Goal: Submit feedback/report problem: Provide input to the site owners about the experience or issues

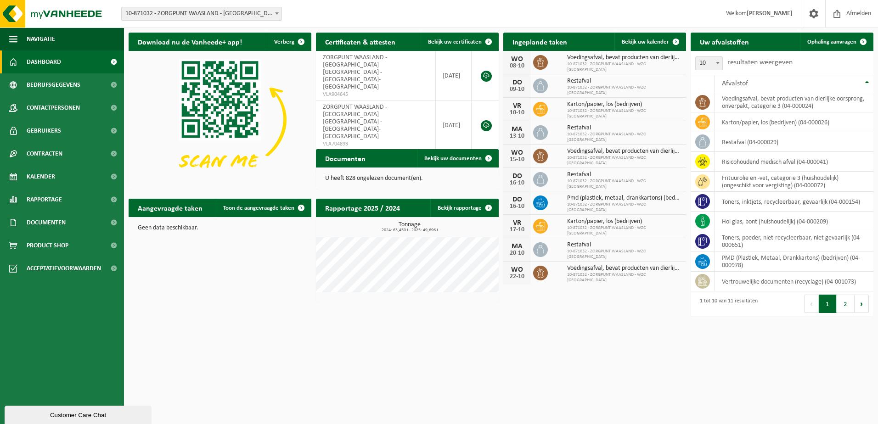
click at [489, 153] on button "Volgende" at bounding box center [487, 162] width 14 height 18
click at [451, 153] on button "Vorige" at bounding box center [454, 162] width 15 height 18
click at [488, 40] on span at bounding box center [489, 42] width 18 height 18
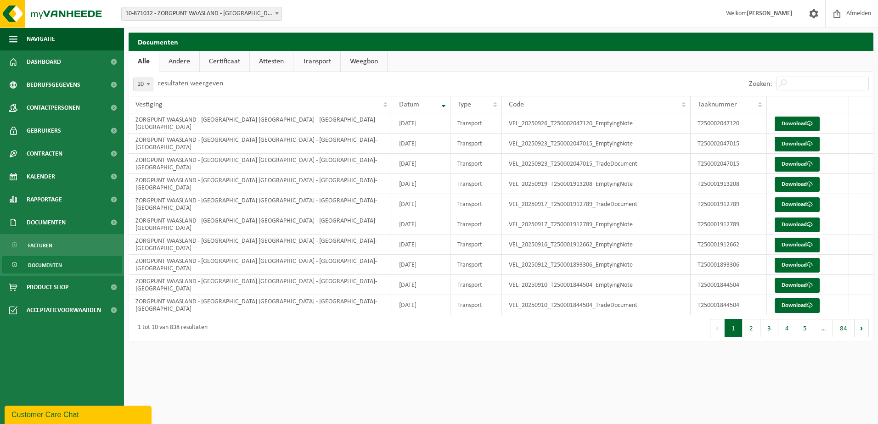
click at [186, 62] on link "Andere" at bounding box center [179, 61] width 40 height 21
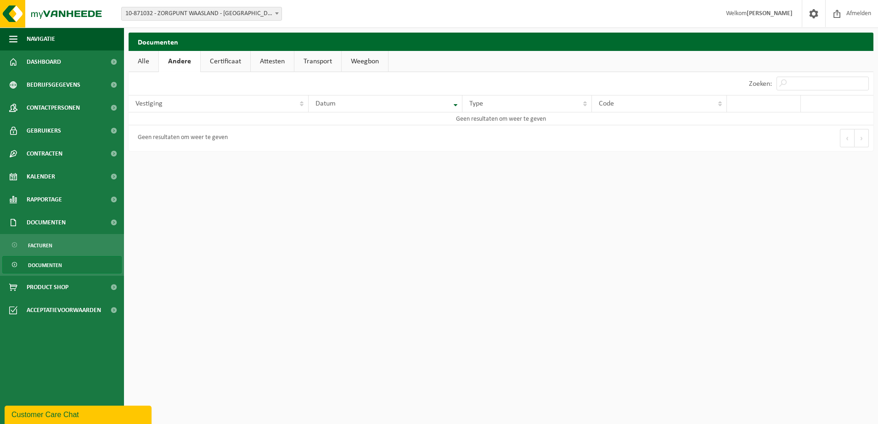
click at [209, 60] on link "Certificaat" at bounding box center [226, 61] width 50 height 21
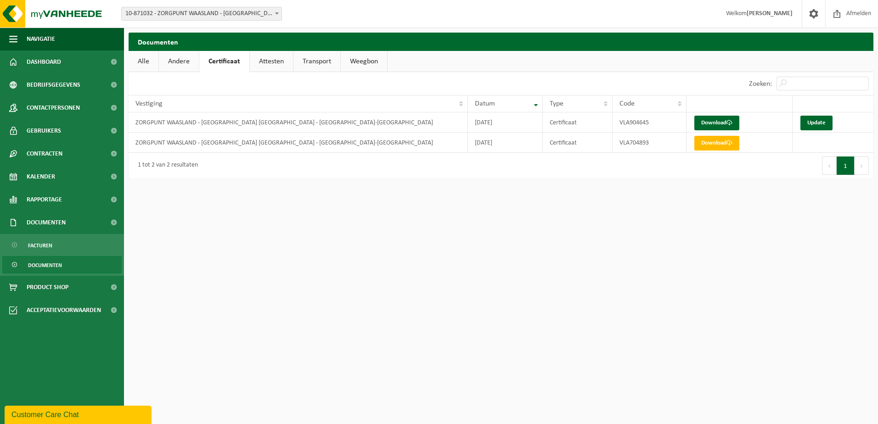
click at [147, 63] on link "Alle" at bounding box center [144, 61] width 30 height 21
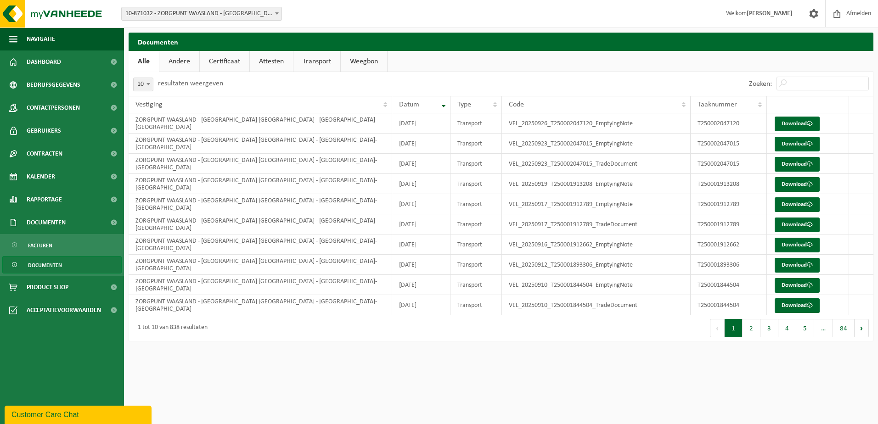
click at [218, 59] on link "Certificaat" at bounding box center [225, 61] width 50 height 21
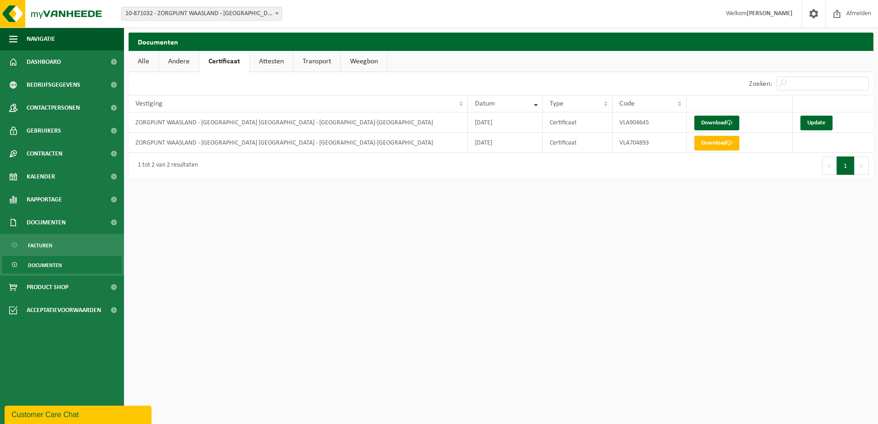
click at [782, 14] on strong "[PERSON_NAME]" at bounding box center [770, 13] width 46 height 7
click at [815, 14] on span at bounding box center [814, 13] width 14 height 27
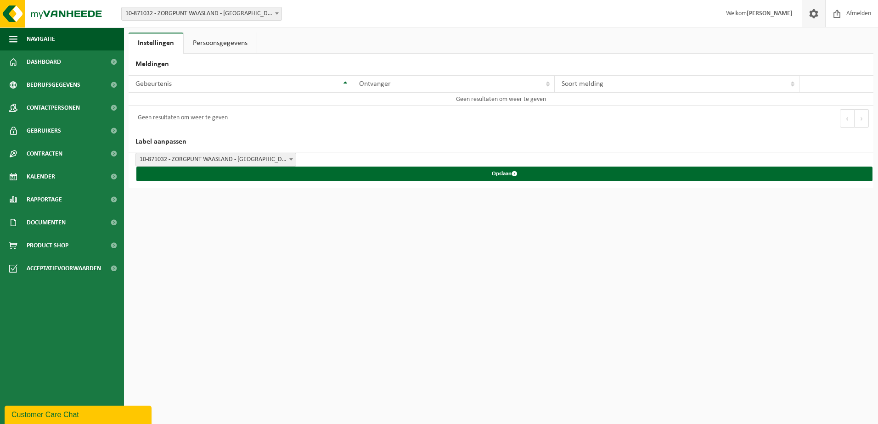
click at [209, 45] on link "Persoonsgegevens" at bounding box center [220, 43] width 73 height 21
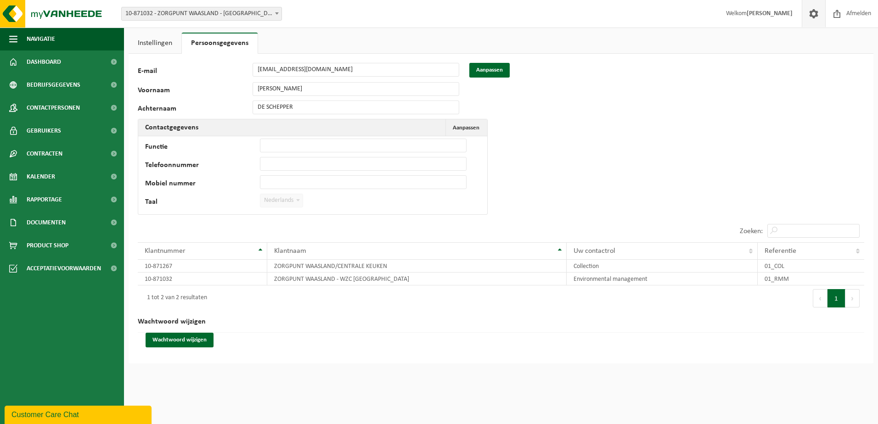
click at [140, 46] on link "Instellingen" at bounding box center [155, 43] width 53 height 21
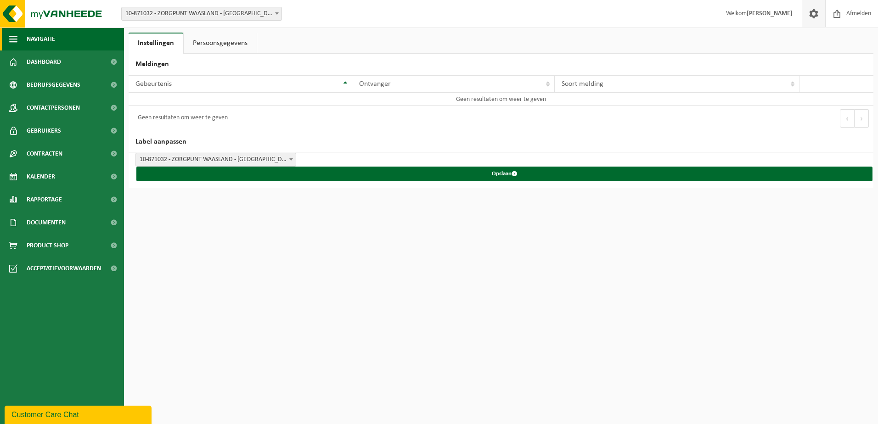
click at [16, 39] on span "button" at bounding box center [13, 39] width 8 height 23
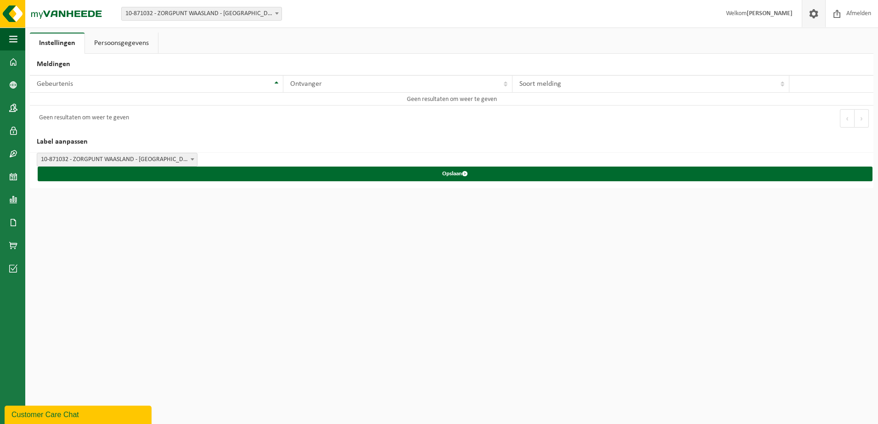
click at [768, 15] on strong "[PERSON_NAME]" at bounding box center [770, 13] width 46 height 7
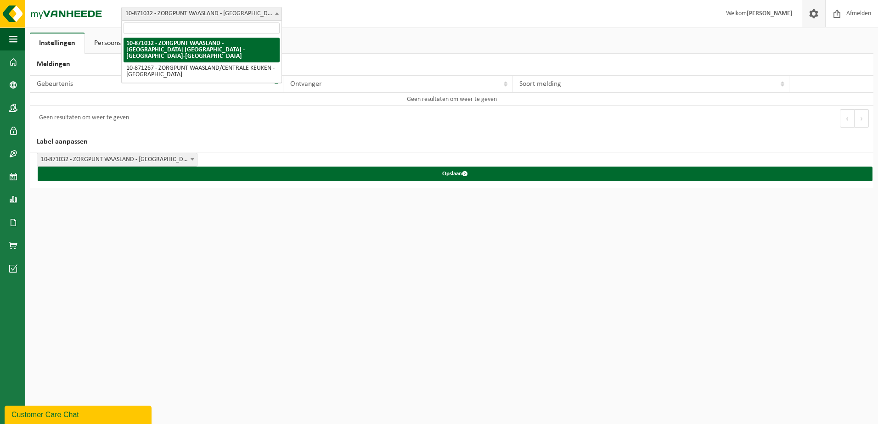
click at [278, 11] on span at bounding box center [276, 13] width 9 height 12
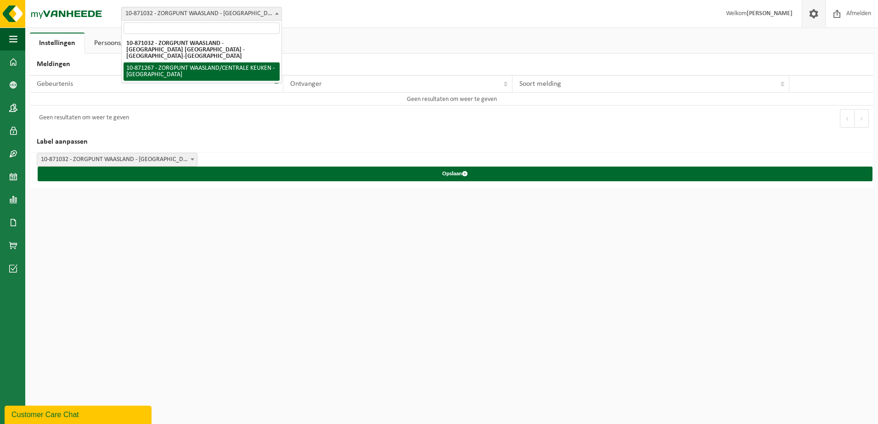
select select "105138"
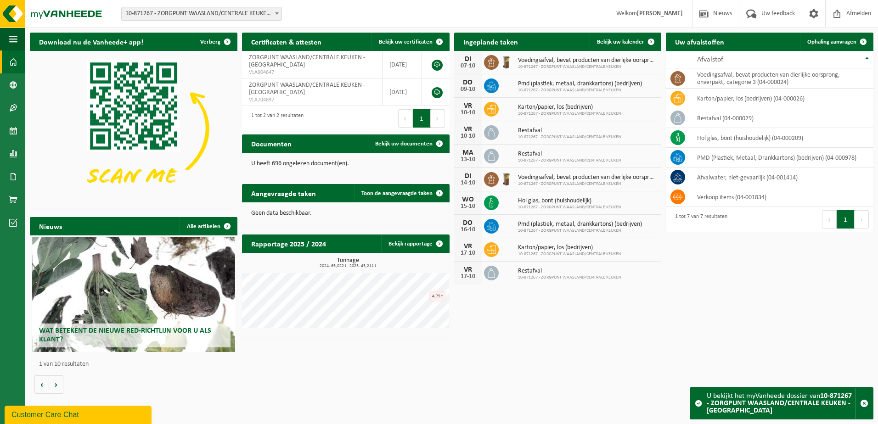
click at [442, 127] on div "Eerste Vorige 1 Volgende Laatste" at bounding box center [398, 118] width 104 height 25
drag, startPoint x: 442, startPoint y: 127, endPoint x: 437, endPoint y: 116, distance: 11.9
click at [437, 116] on button "Volgende" at bounding box center [438, 118] width 14 height 18
click at [437, 95] on link at bounding box center [437, 92] width 11 height 11
click at [221, 104] on img at bounding box center [134, 129] width 208 height 156
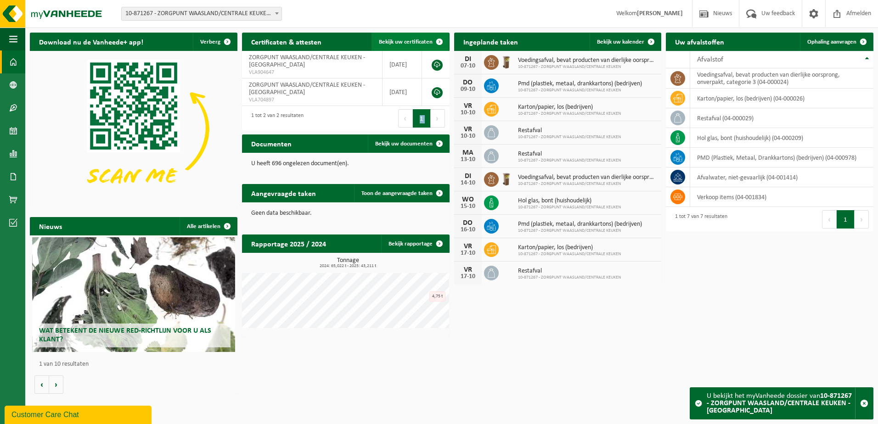
click at [384, 39] on span "Bekijk uw certificaten" at bounding box center [406, 42] width 54 height 6
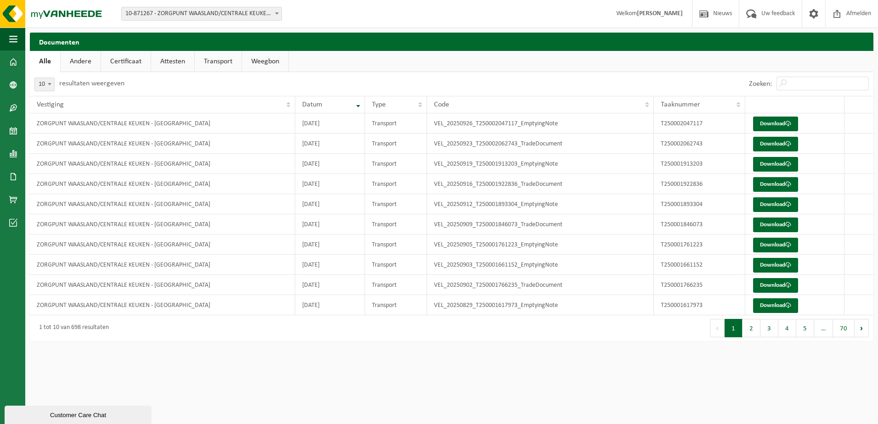
click at [79, 64] on link "Andere" at bounding box center [81, 61] width 40 height 21
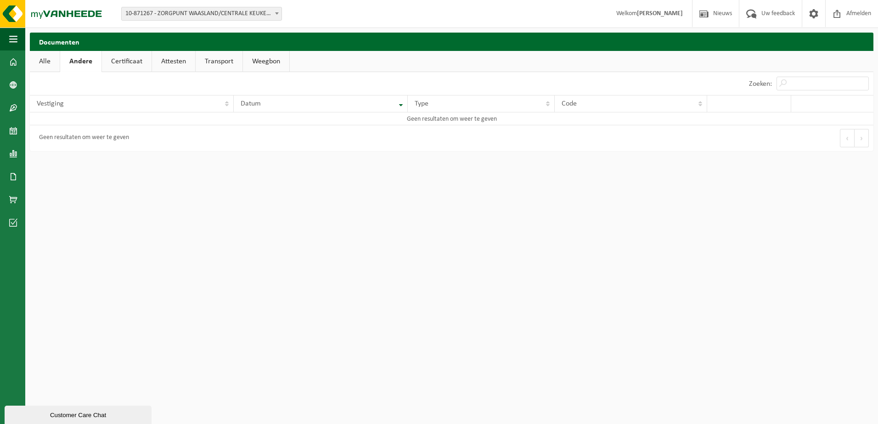
click at [130, 66] on link "Certificaat" at bounding box center [127, 61] width 50 height 21
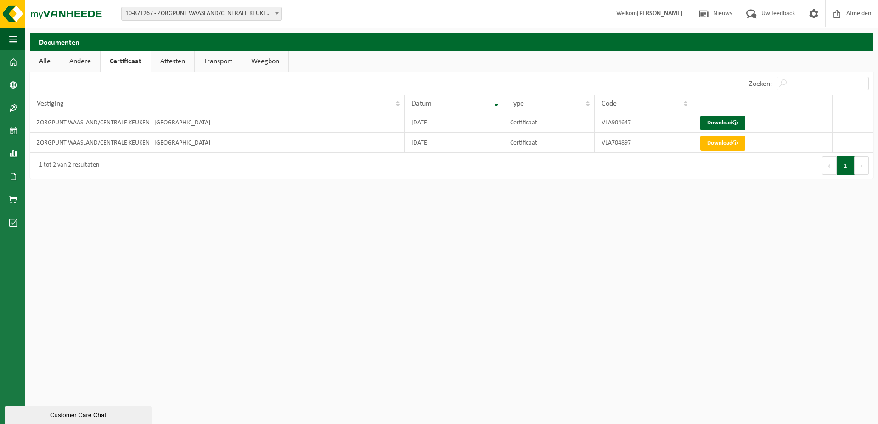
click at [178, 62] on link "Attesten" at bounding box center [172, 61] width 43 height 21
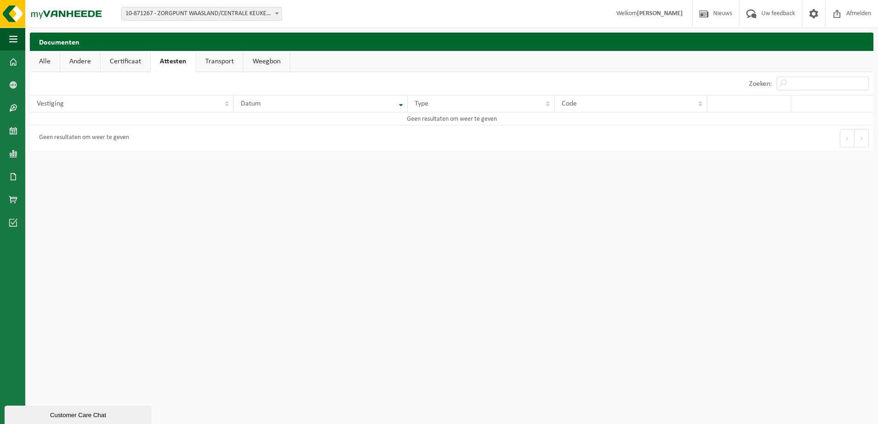
click at [203, 61] on link "Transport" at bounding box center [219, 61] width 47 height 21
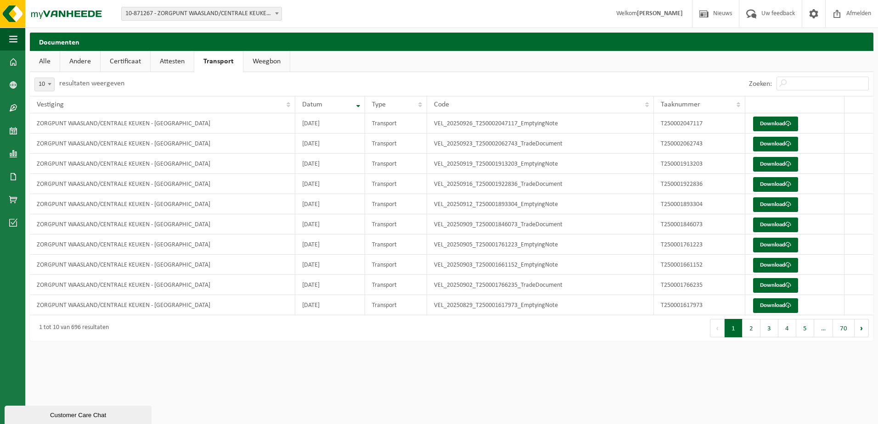
click at [272, 63] on link "Weegbon" at bounding box center [266, 61] width 46 height 21
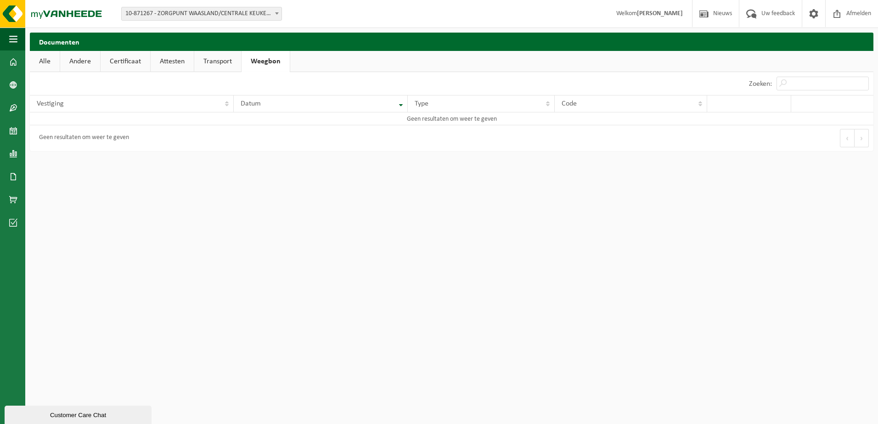
click at [279, 14] on span at bounding box center [276, 13] width 9 height 12
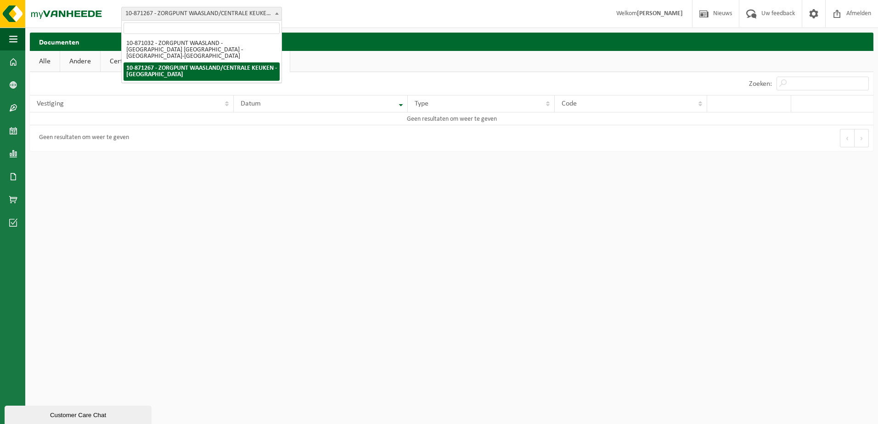
click at [207, 264] on html "Vestiging: 10-871032 - ZORGPUNT WAASLAND - WZC POPULIERENHOF - NIEUWKERKEN-WAAS…" at bounding box center [439, 212] width 878 height 424
click at [15, 37] on span "button" at bounding box center [13, 39] width 8 height 23
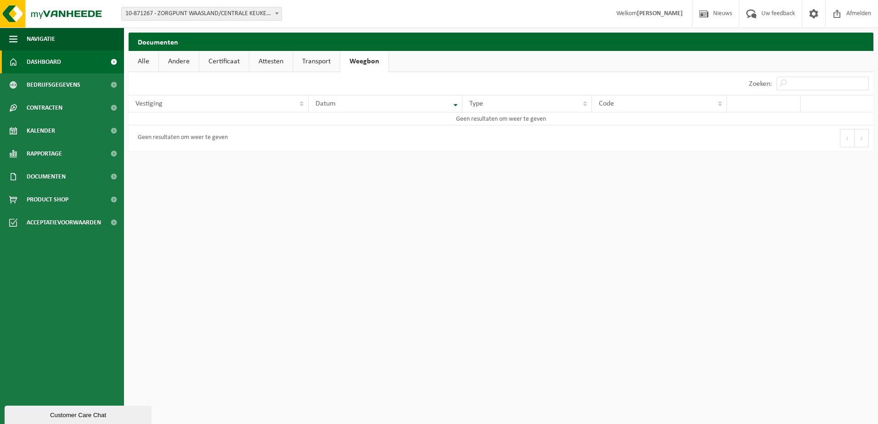
click at [34, 64] on span "Dashboard" at bounding box center [44, 62] width 34 height 23
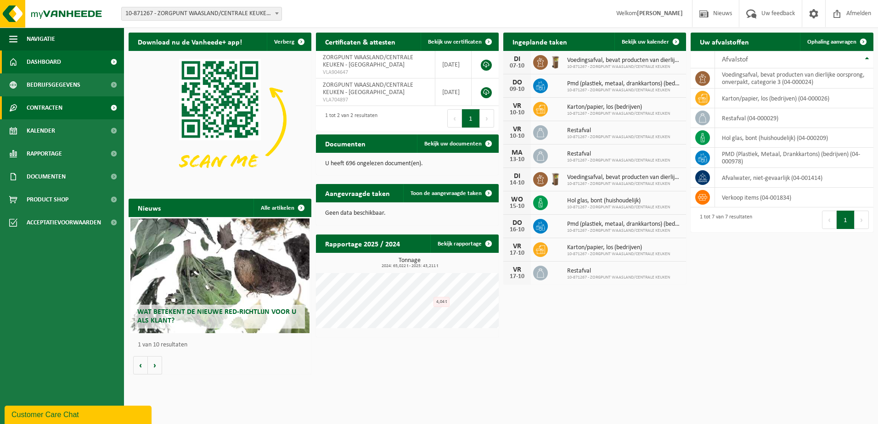
click at [40, 107] on span "Contracten" at bounding box center [45, 107] width 36 height 23
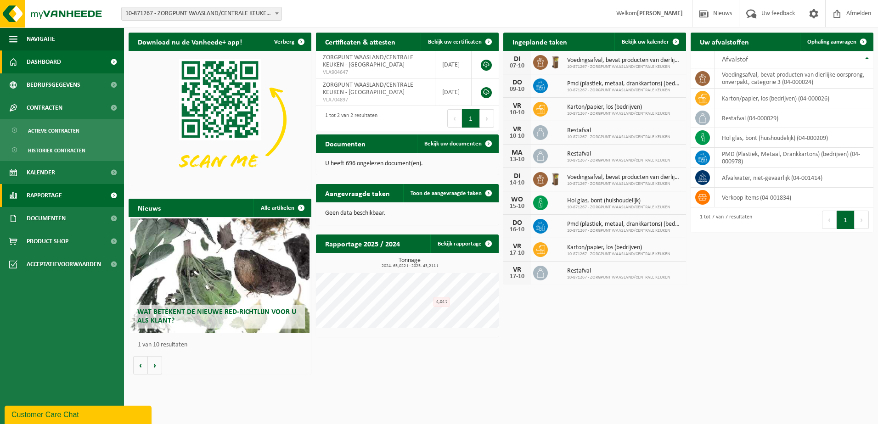
click at [50, 193] on span "Rapportage" at bounding box center [44, 195] width 35 height 23
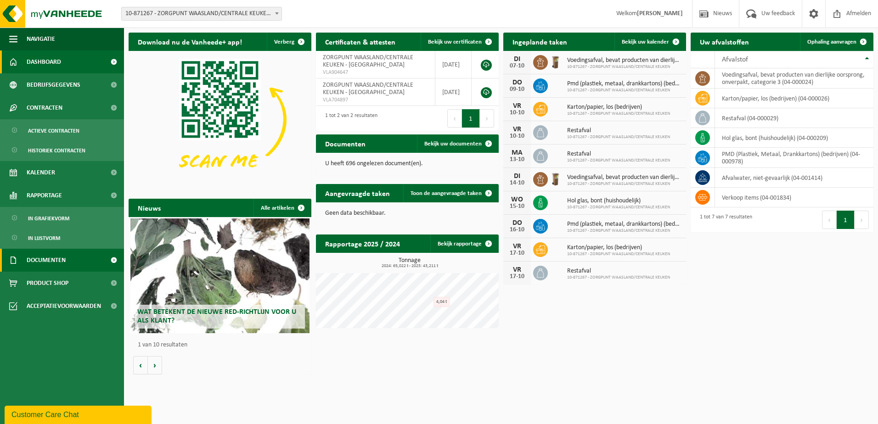
click at [73, 266] on link "Documenten" at bounding box center [62, 260] width 124 height 23
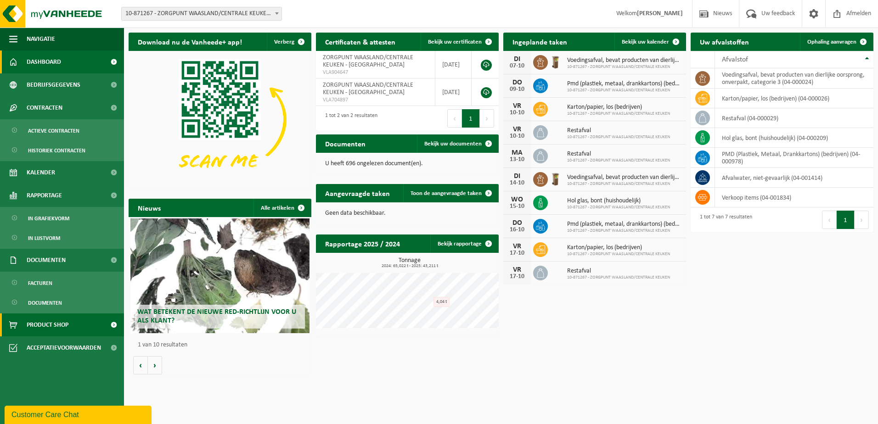
click at [67, 325] on span "Product Shop" at bounding box center [48, 325] width 42 height 23
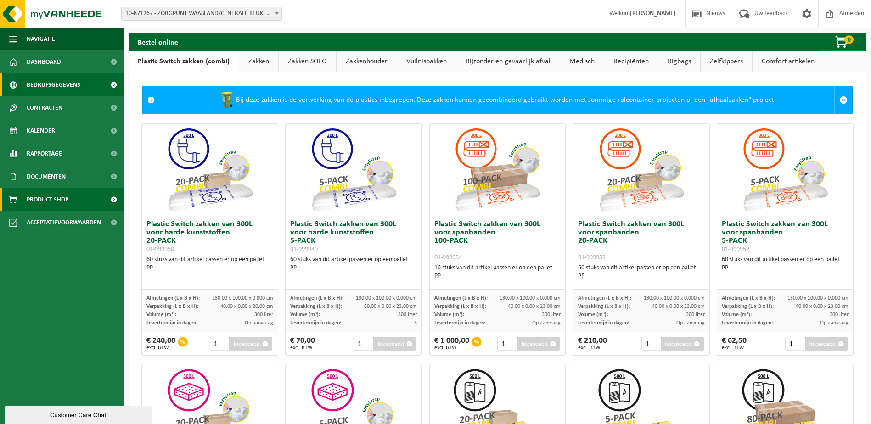
click at [40, 86] on span "Bedrijfsgegevens" at bounding box center [54, 84] width 54 height 23
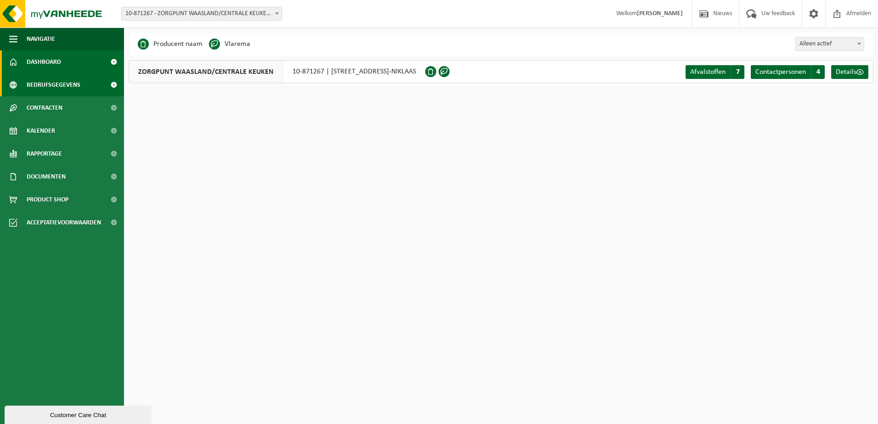
click at [54, 63] on span "Dashboard" at bounding box center [44, 62] width 34 height 23
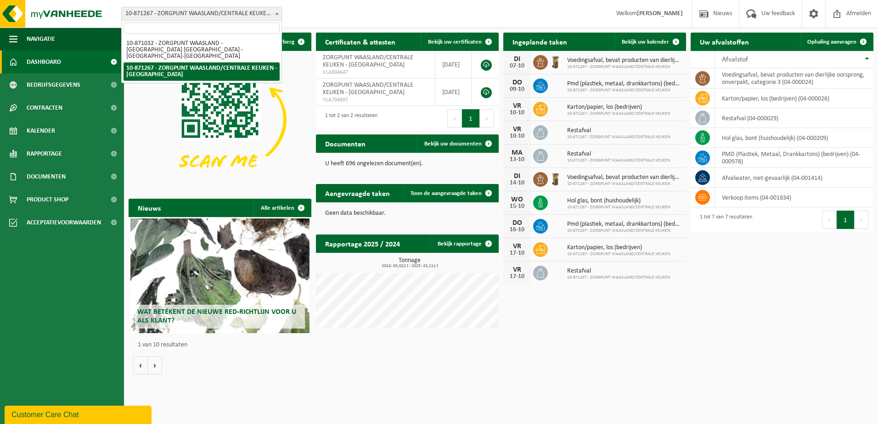
click at [277, 13] on b at bounding box center [277, 13] width 4 height 2
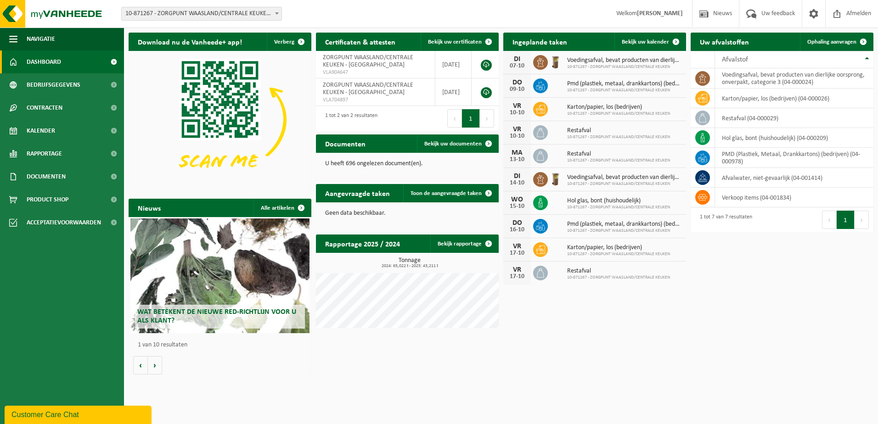
click at [135, 140] on img at bounding box center [220, 119] width 183 height 137
click at [723, 15] on span "Nieuws" at bounding box center [722, 13] width 23 height 27
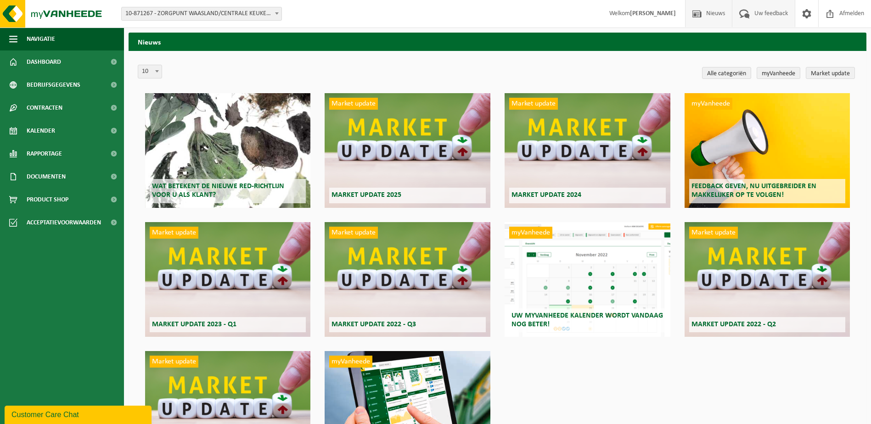
click at [772, 17] on span "Uw feedback" at bounding box center [771, 13] width 38 height 27
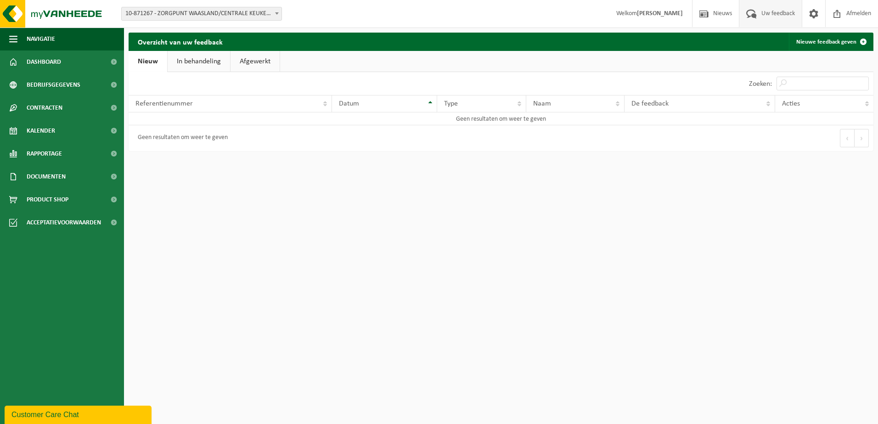
click at [677, 15] on strong "[PERSON_NAME]" at bounding box center [660, 13] width 46 height 7
click at [653, 12] on strong "[PERSON_NAME]" at bounding box center [660, 13] width 46 height 7
click at [704, 16] on span at bounding box center [704, 13] width 14 height 27
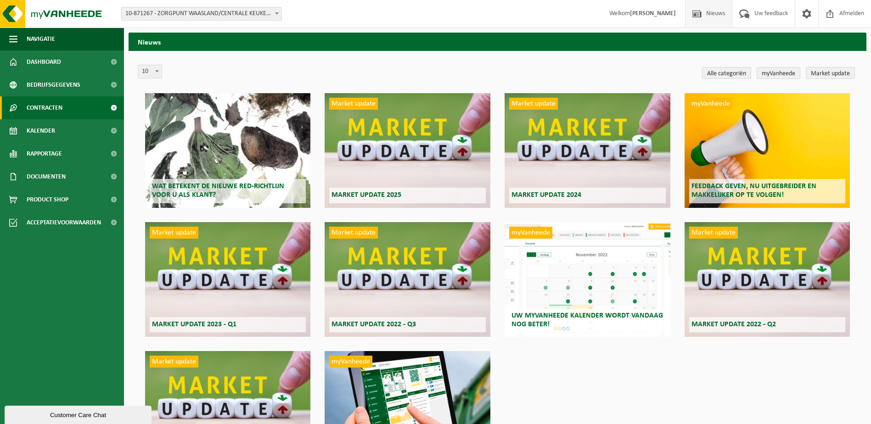
click at [46, 105] on span "Contracten" at bounding box center [45, 107] width 36 height 23
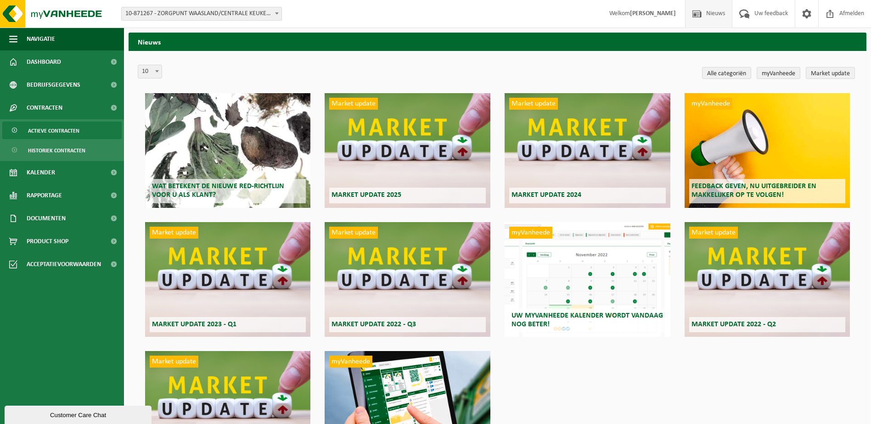
click at [47, 132] on span "Actieve contracten" at bounding box center [53, 130] width 51 height 17
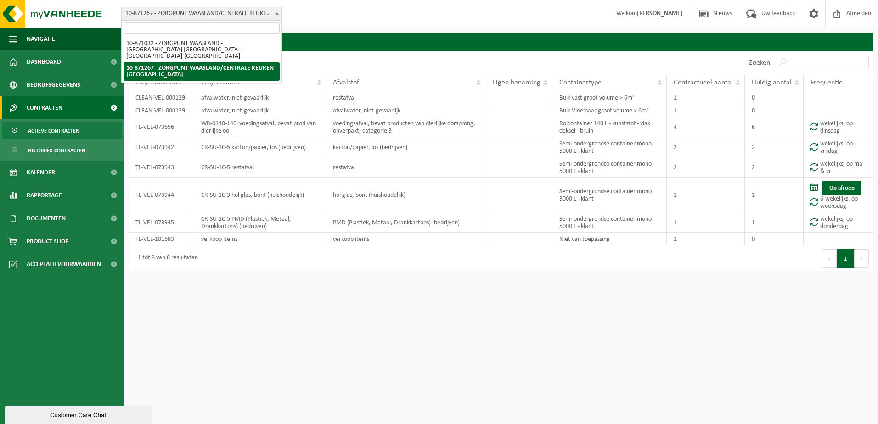
click at [276, 12] on span at bounding box center [276, 13] width 9 height 12
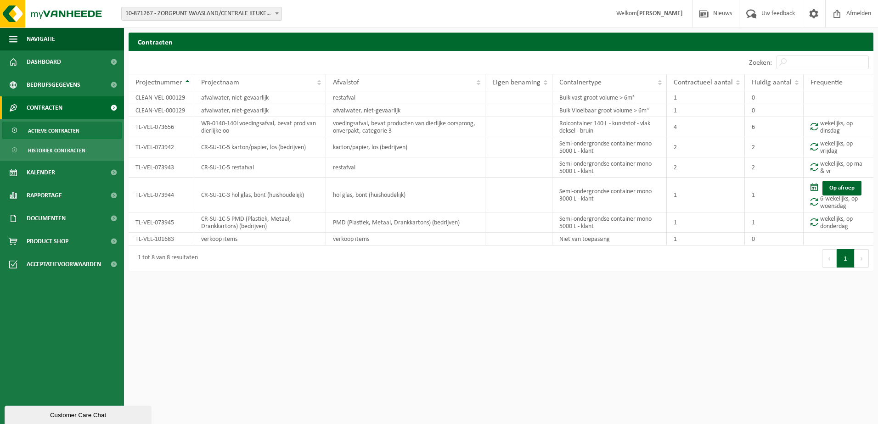
click at [277, 12] on span at bounding box center [276, 13] width 9 height 12
click at [41, 200] on span "Rapportage" at bounding box center [44, 195] width 35 height 23
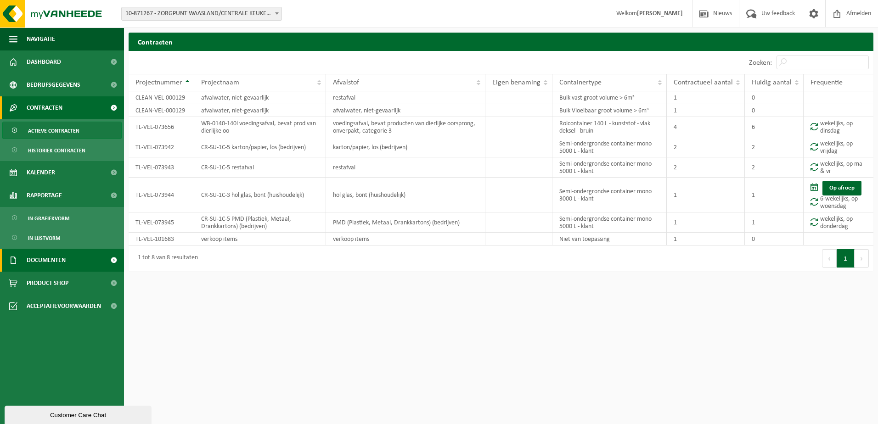
click at [40, 258] on span "Documenten" at bounding box center [46, 260] width 39 height 23
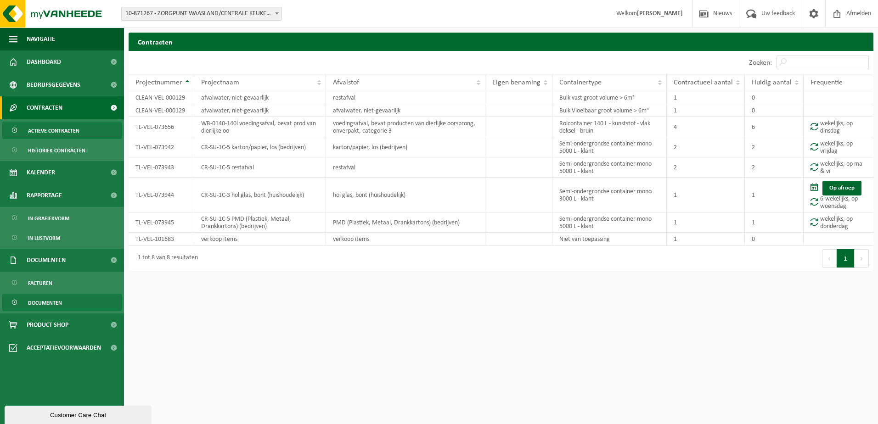
click at [41, 305] on span "Documenten" at bounding box center [45, 302] width 34 height 17
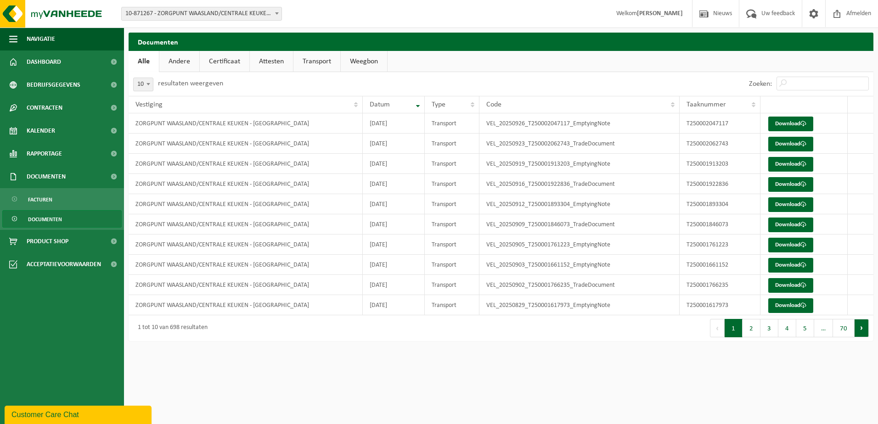
click at [860, 328] on button "Volgende" at bounding box center [862, 328] width 14 height 18
click at [275, 13] on span at bounding box center [276, 13] width 9 height 12
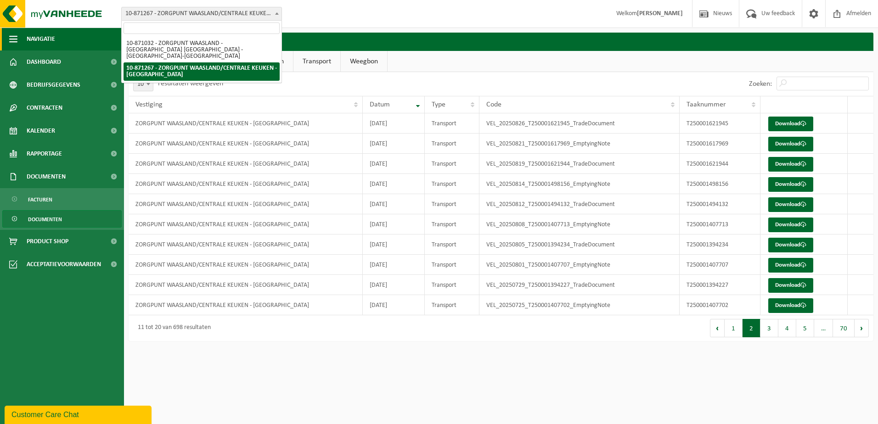
click at [15, 41] on span "button" at bounding box center [13, 39] width 8 height 23
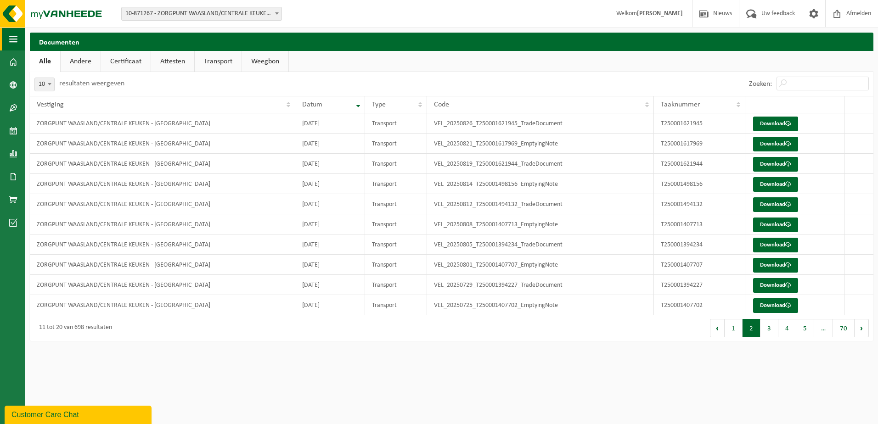
click at [15, 41] on span "button" at bounding box center [13, 39] width 8 height 23
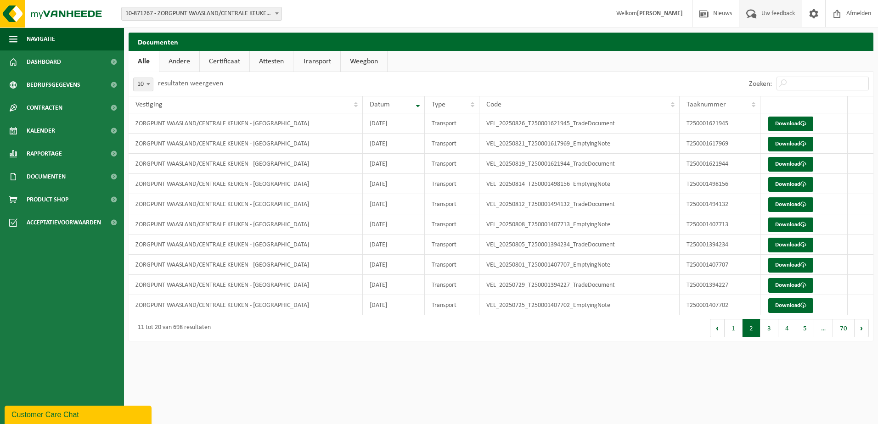
click at [779, 11] on span "Uw feedback" at bounding box center [778, 13] width 38 height 27
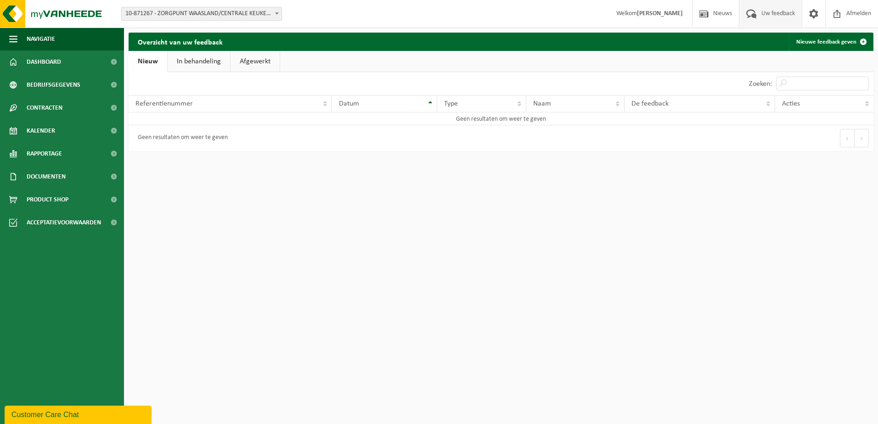
click at [197, 62] on link "In behandeling" at bounding box center [199, 61] width 62 height 21
click at [241, 58] on link "Afgewerkt" at bounding box center [256, 61] width 49 height 21
click at [142, 60] on link "Nieuw" at bounding box center [147, 61] width 37 height 21
click at [153, 143] on div "Geen resultaten om weer te geven" at bounding box center [180, 138] width 95 height 17
click at [173, 129] on div "Geen resultaten om weer te geven" at bounding box center [315, 138] width 373 height 26
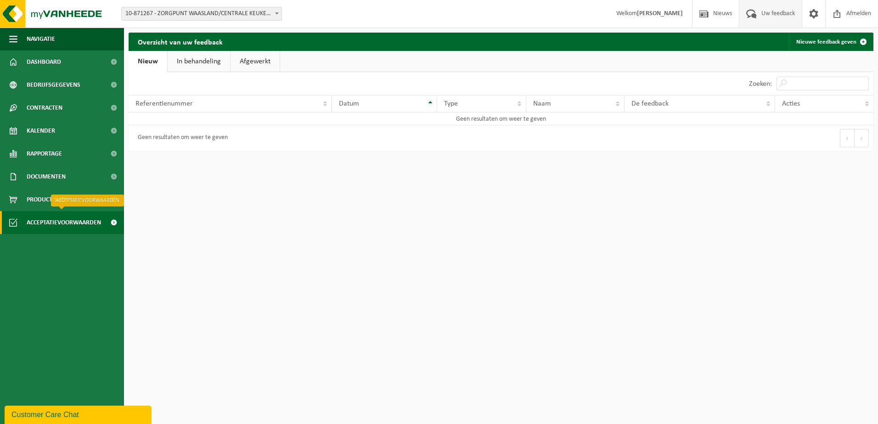
click at [49, 222] on span "Acceptatievoorwaarden" at bounding box center [64, 222] width 74 height 23
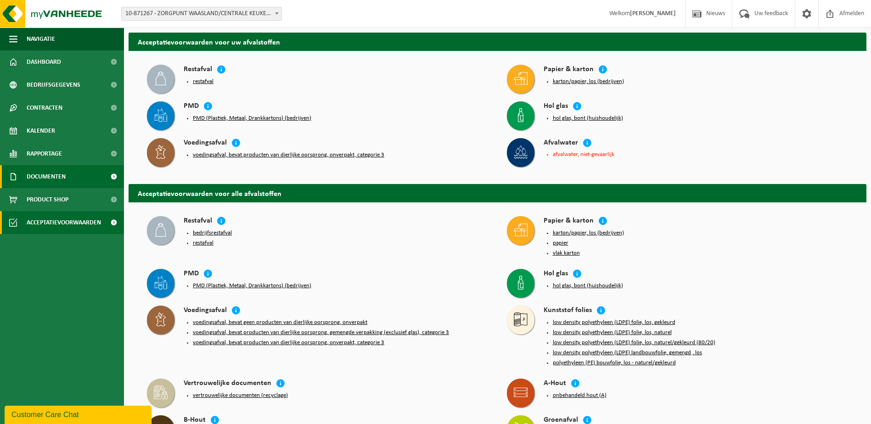
click at [39, 174] on span "Documenten" at bounding box center [46, 176] width 39 height 23
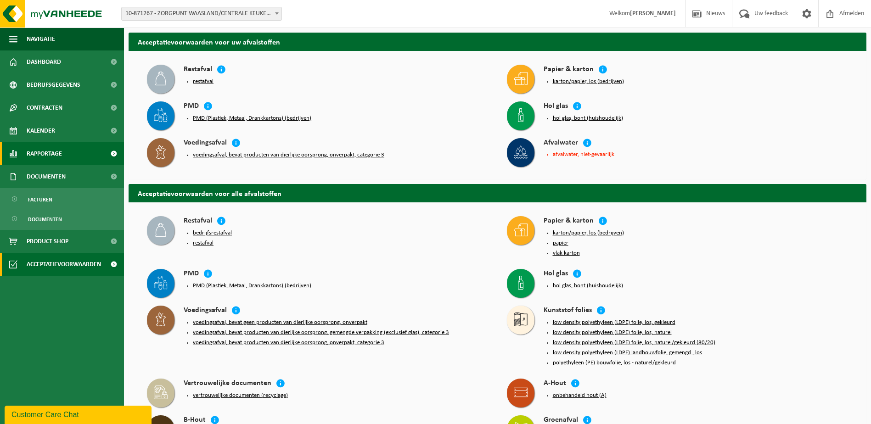
click at [21, 150] on link "Rapportage" at bounding box center [62, 153] width 124 height 23
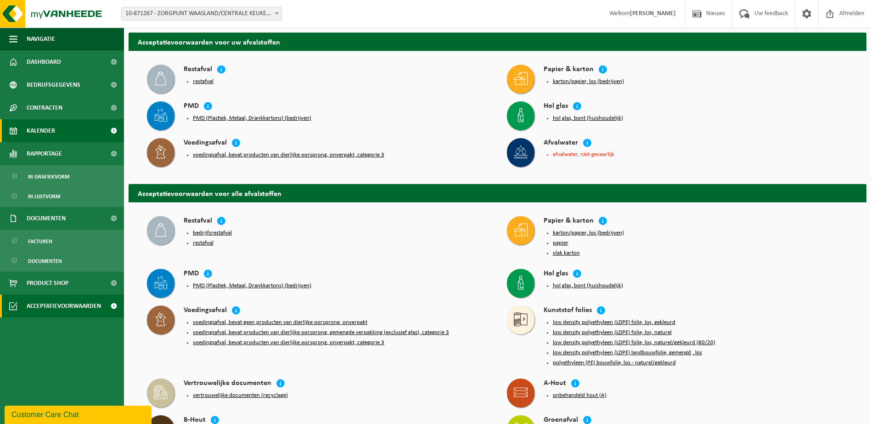
click at [69, 132] on link "Kalender" at bounding box center [62, 130] width 124 height 23
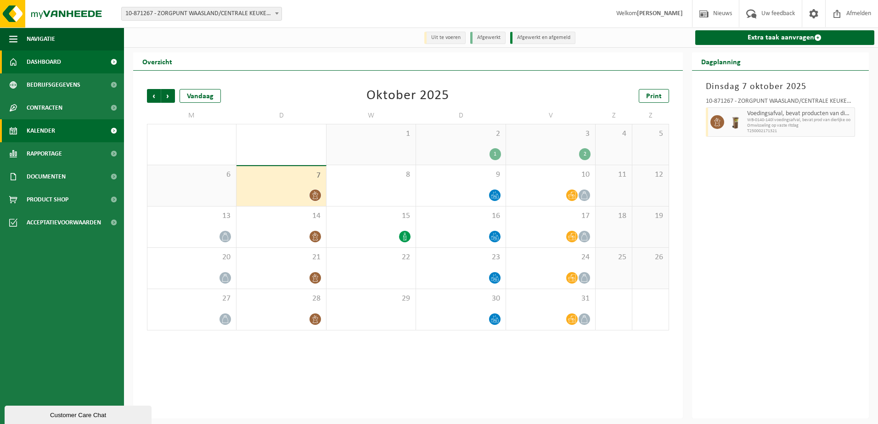
click at [62, 62] on link "Dashboard" at bounding box center [62, 62] width 124 height 23
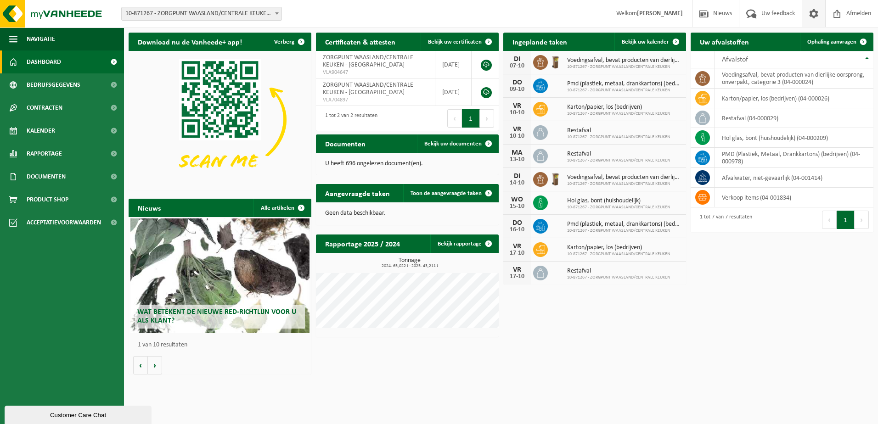
click at [811, 13] on span at bounding box center [814, 13] width 14 height 27
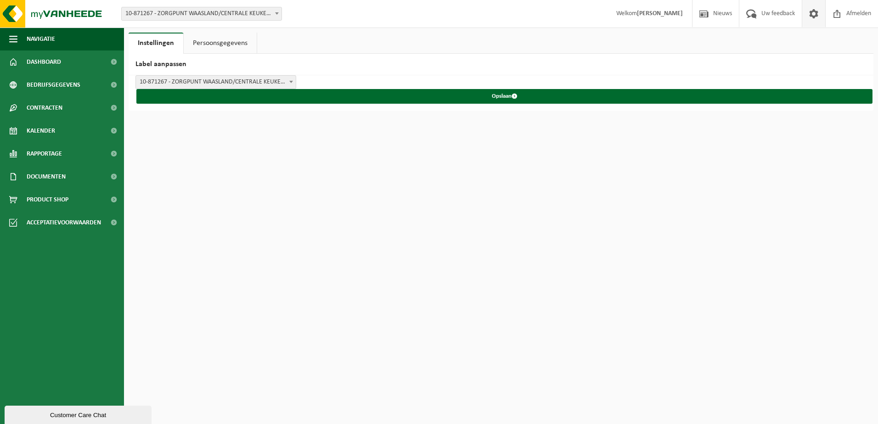
click at [232, 43] on link "Persoonsgegevens" at bounding box center [220, 43] width 73 height 21
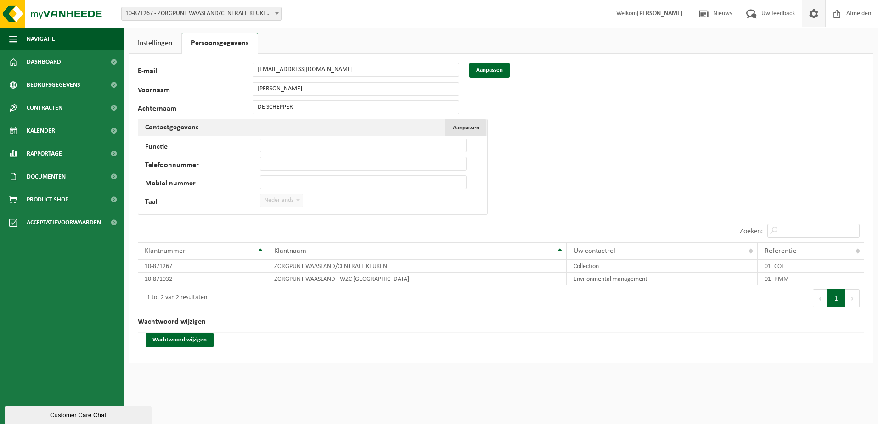
click at [463, 126] on span "Aanpassen" at bounding box center [466, 128] width 27 height 6
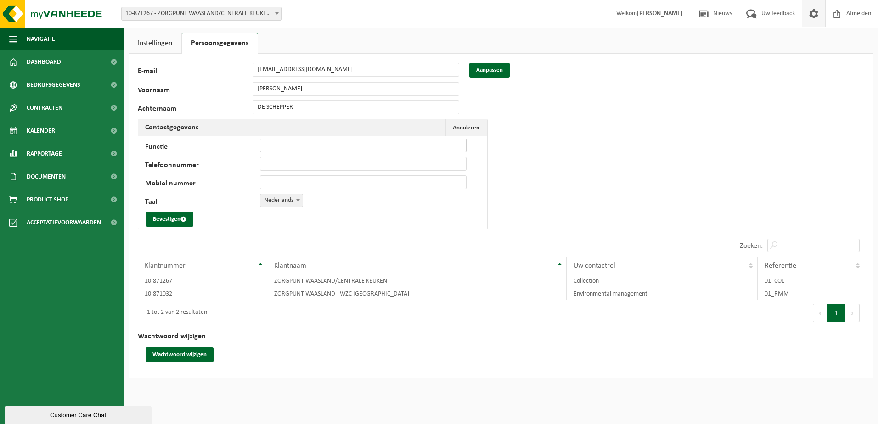
click at [285, 142] on input "Functie" at bounding box center [363, 146] width 207 height 14
type input "HOOFDKOK"
click at [309, 181] on input "Mobiel nummer" at bounding box center [363, 182] width 207 height 14
type input "[PHONE_NUMBER]"
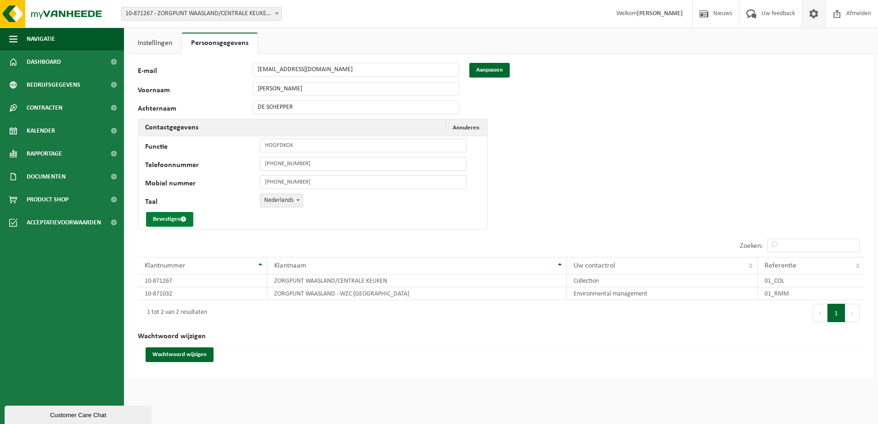
click at [161, 220] on button "Bevestigen" at bounding box center [169, 219] width 47 height 15
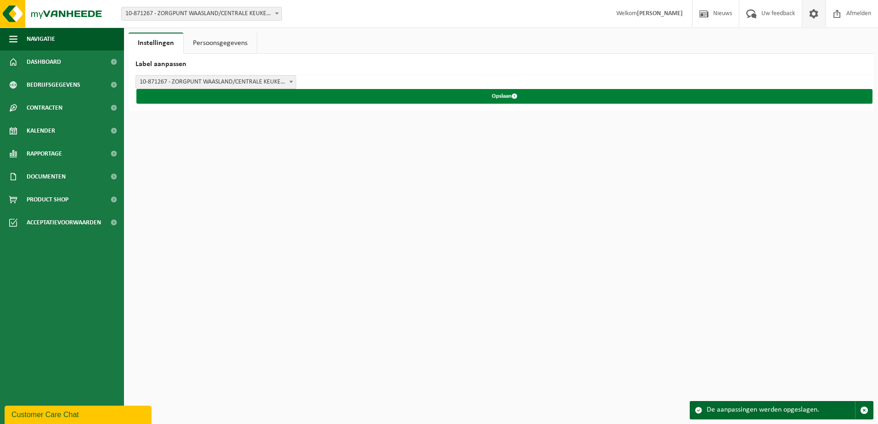
click at [502, 97] on button "Opslaan" at bounding box center [504, 96] width 736 height 15
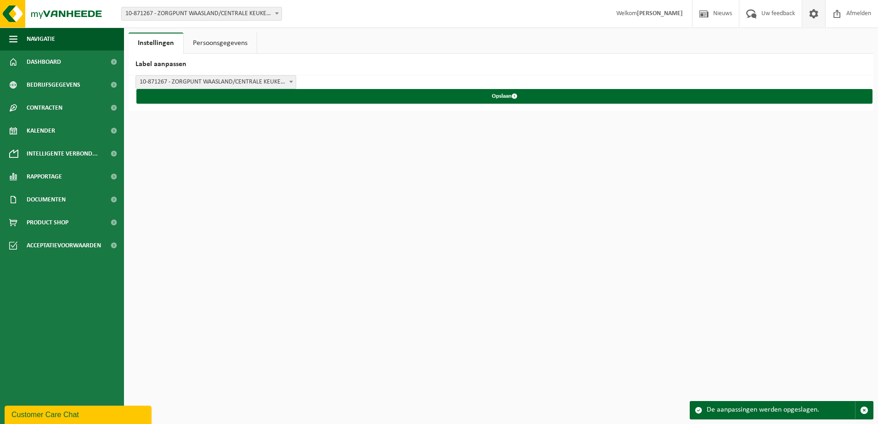
click at [215, 34] on link "Persoonsgegevens" at bounding box center [220, 43] width 73 height 21
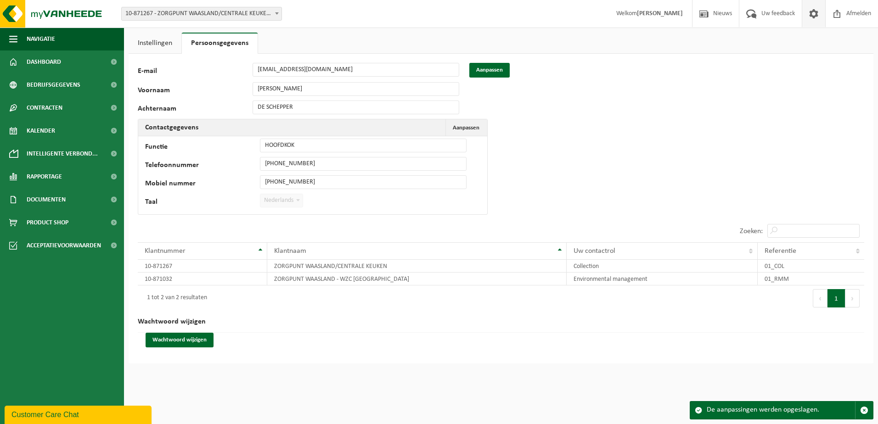
click at [851, 300] on button "Volgende" at bounding box center [853, 298] width 14 height 18
click at [823, 297] on button "Vorige" at bounding box center [820, 298] width 15 height 18
click at [753, 13] on span at bounding box center [751, 13] width 15 height 27
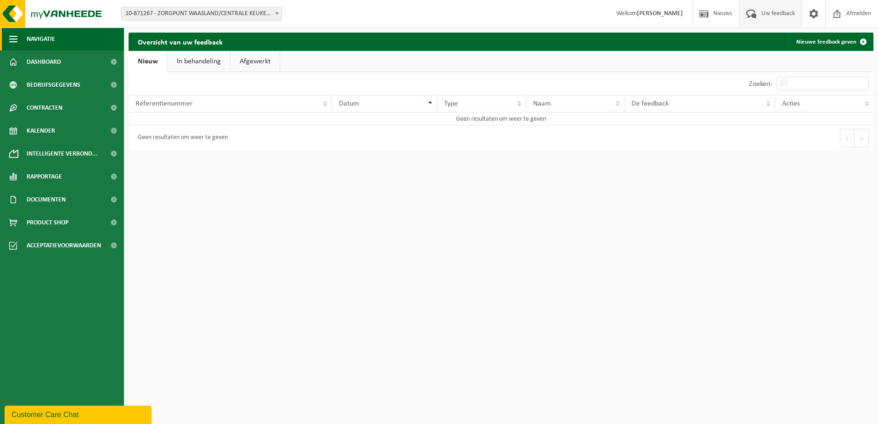
click at [14, 39] on span "button" at bounding box center [13, 39] width 8 height 23
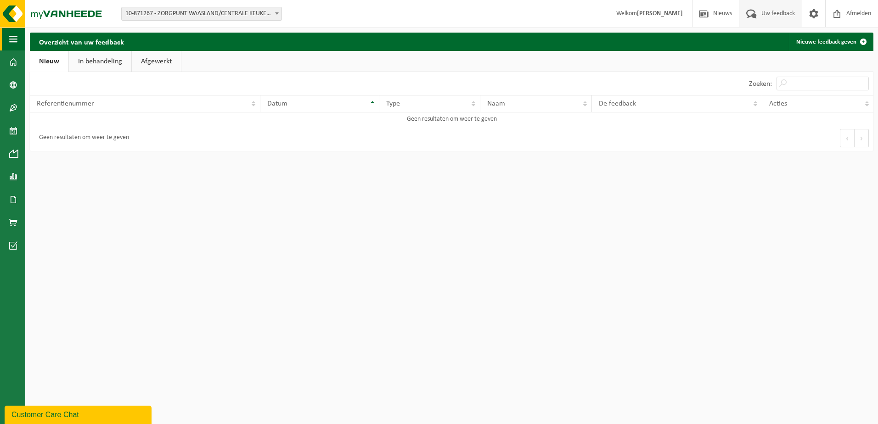
click at [14, 39] on span "button" at bounding box center [13, 39] width 8 height 23
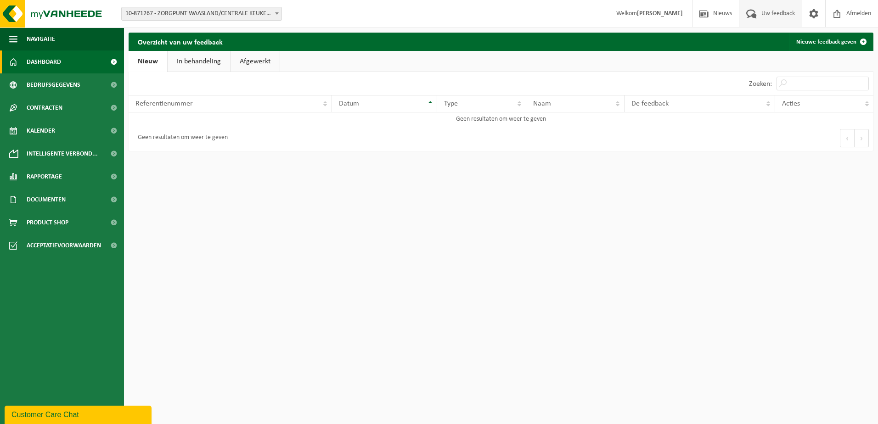
click at [26, 62] on link "Dashboard" at bounding box center [62, 62] width 124 height 23
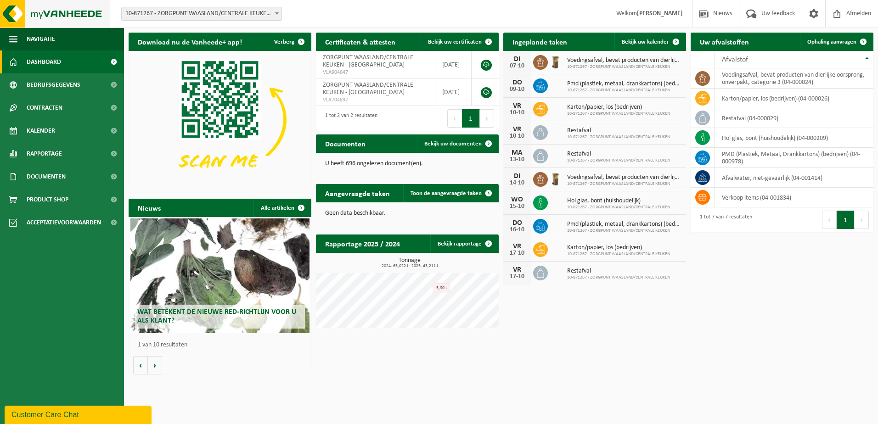
click at [9, 8] on img at bounding box center [55, 14] width 110 height 28
click at [810, 17] on span at bounding box center [814, 13] width 14 height 27
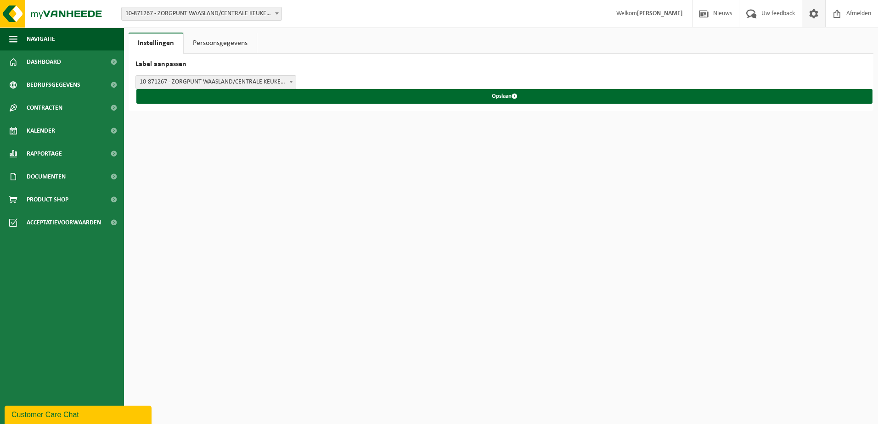
click at [205, 42] on link "Persoonsgegevens" at bounding box center [220, 43] width 73 height 21
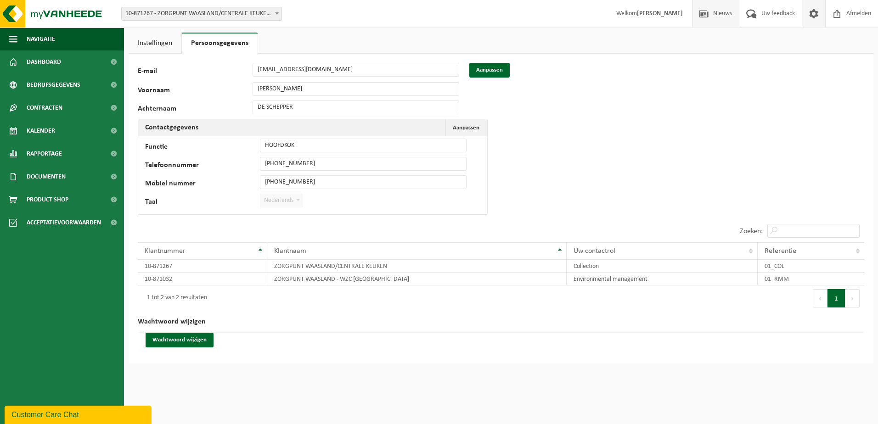
click at [725, 13] on span "Nieuws" at bounding box center [722, 13] width 23 height 27
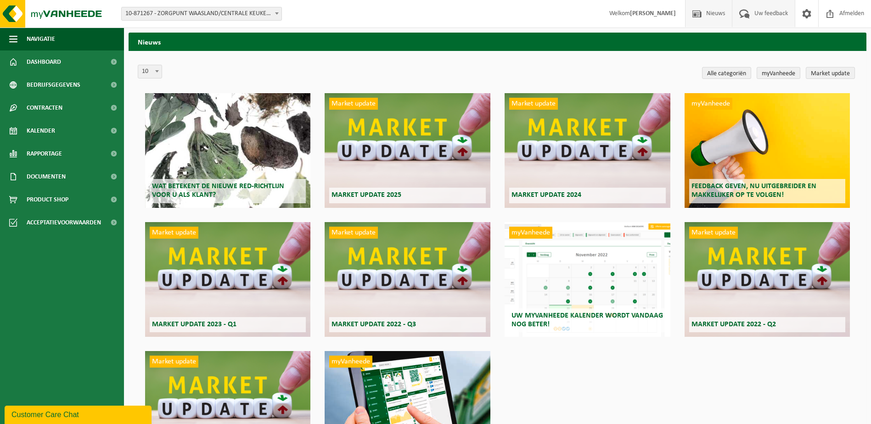
click at [749, 14] on span at bounding box center [744, 13] width 15 height 27
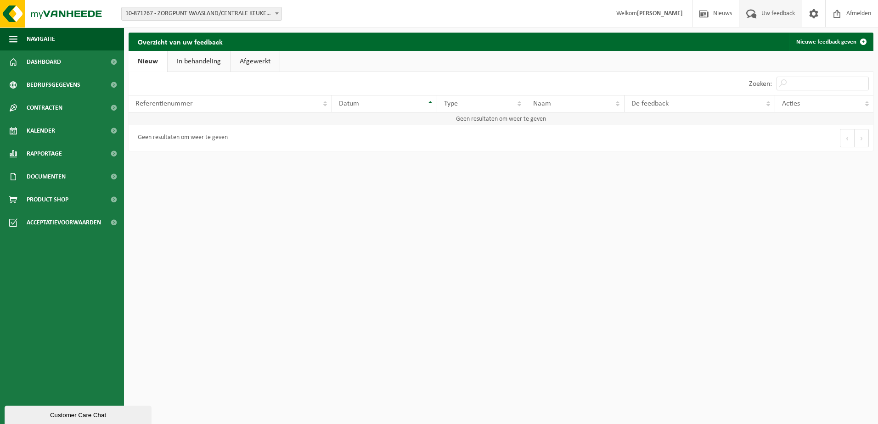
click at [452, 118] on td "Geen resultaten om weer te geven" at bounding box center [501, 119] width 745 height 13
click at [242, 102] on div "Referentienummer" at bounding box center [227, 103] width 185 height 7
click at [552, 126] on div "Eerste Vorige Volgende Laatste" at bounding box center [687, 138] width 373 height 26
click at [820, 82] on input "Zoeken:" at bounding box center [823, 84] width 92 height 14
type input "keuken De Plataan"
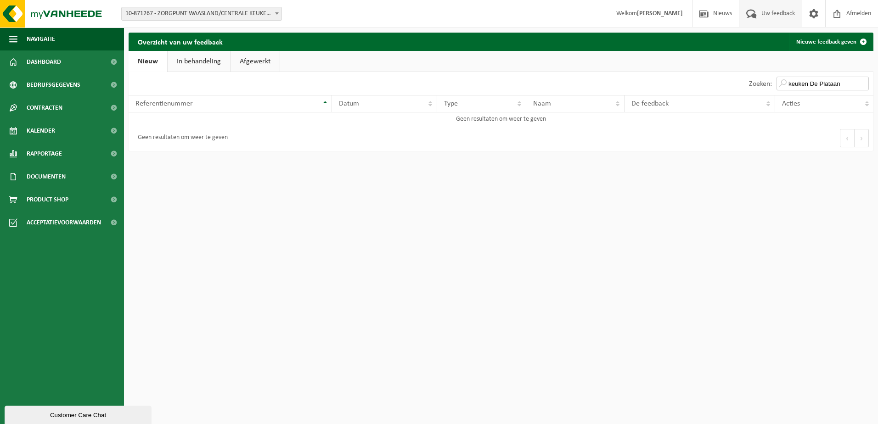
click at [863, 87] on input "keuken De Plataan" at bounding box center [823, 84] width 92 height 14
click at [864, 84] on input "keuken De Plataan" at bounding box center [823, 84] width 92 height 14
click at [864, 41] on span at bounding box center [863, 42] width 18 height 18
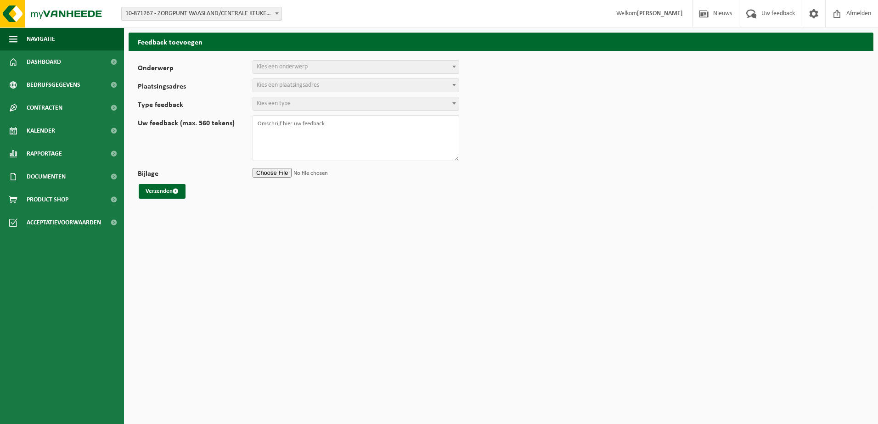
select select
click at [453, 65] on span at bounding box center [454, 67] width 9 height 12
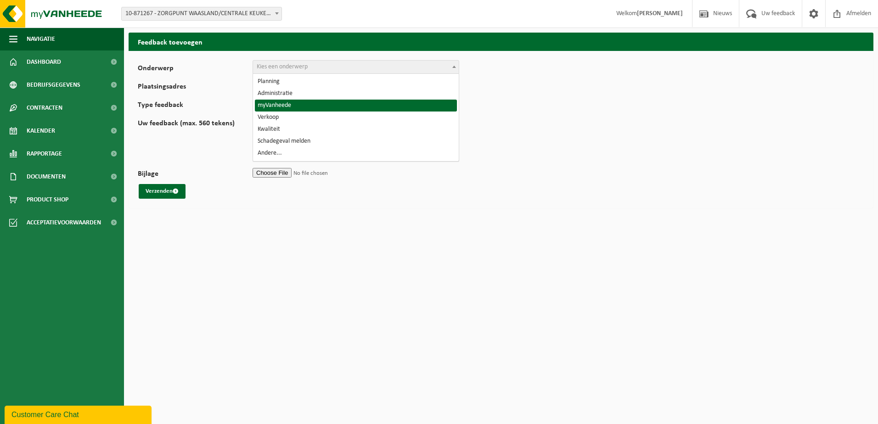
select select "11"
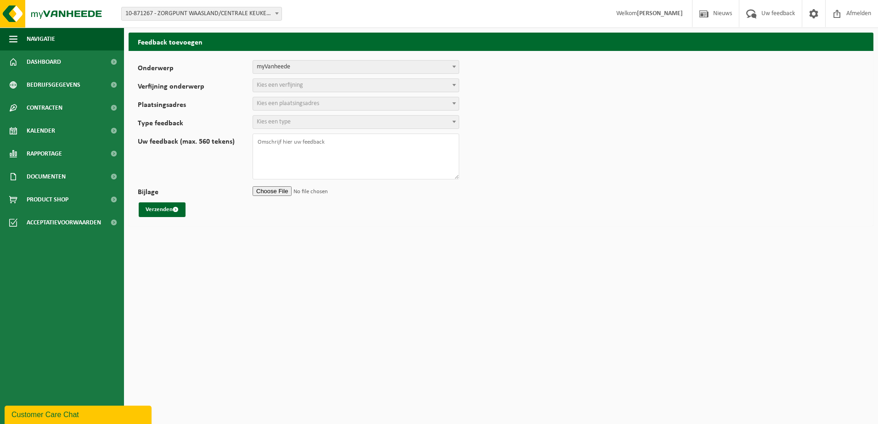
click at [457, 84] on span at bounding box center [454, 85] width 9 height 12
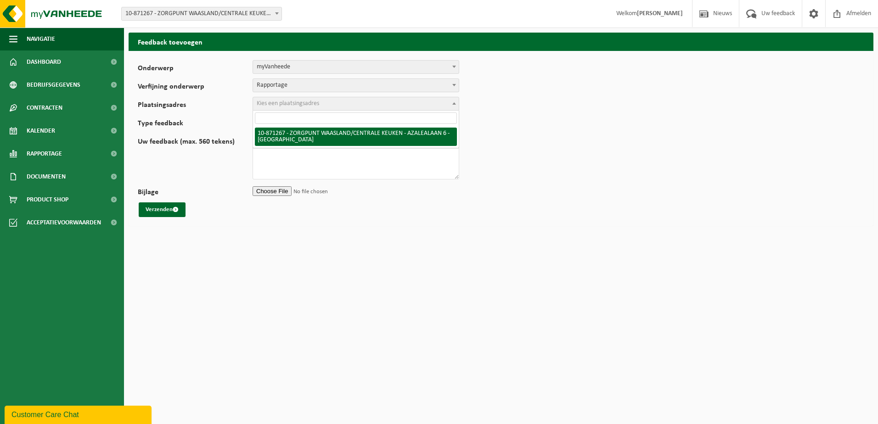
click at [455, 100] on span at bounding box center [454, 103] width 9 height 12
click at [453, 85] on b at bounding box center [454, 85] width 4 height 2
click at [456, 103] on span at bounding box center [454, 103] width 9 height 12
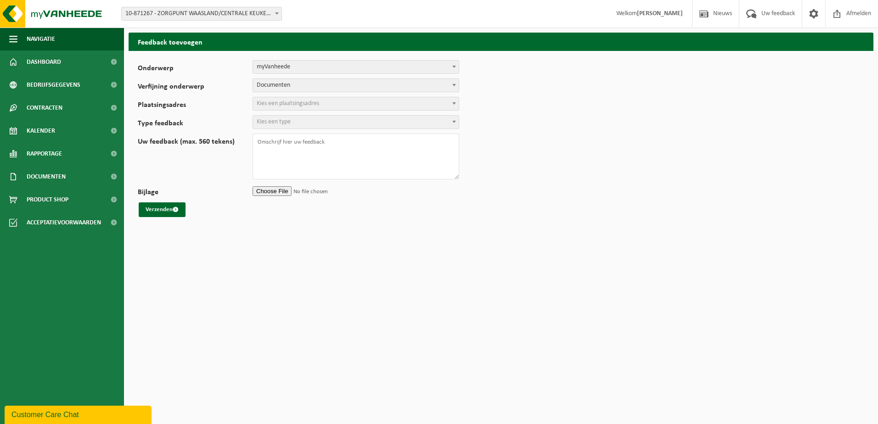
click at [455, 85] on b at bounding box center [454, 85] width 4 height 2
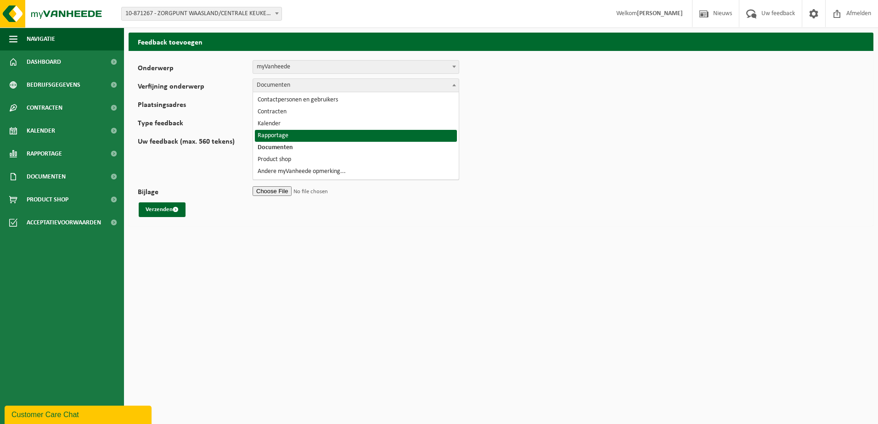
select select "15"
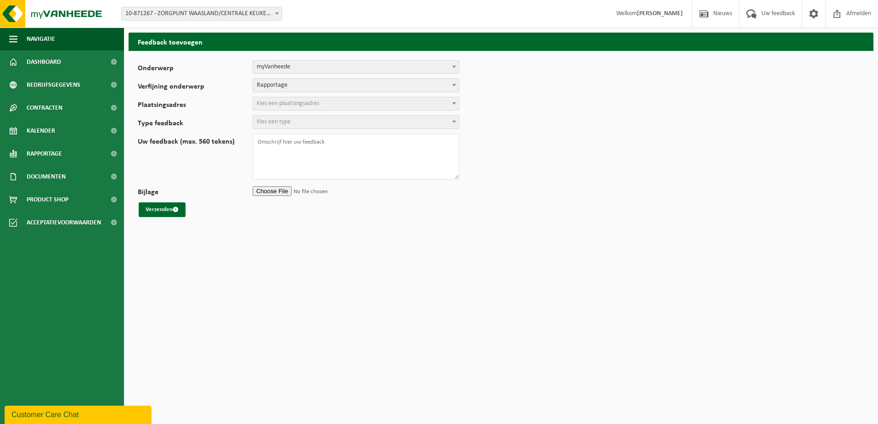
click at [452, 106] on span at bounding box center [454, 103] width 9 height 12
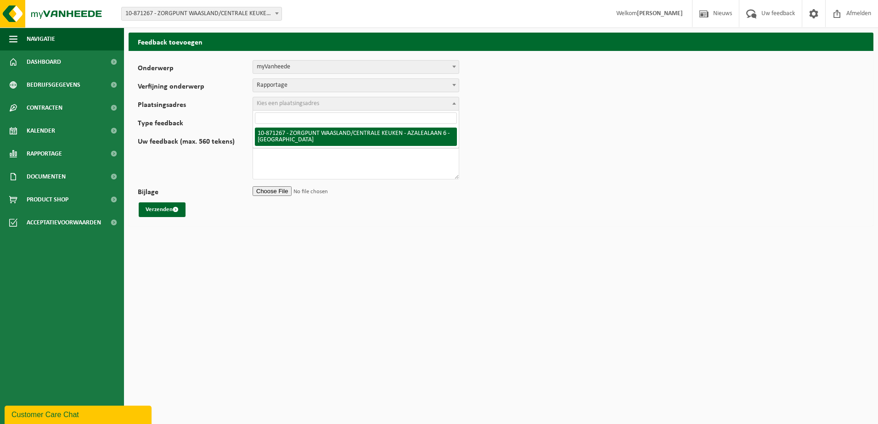
select select "105138"
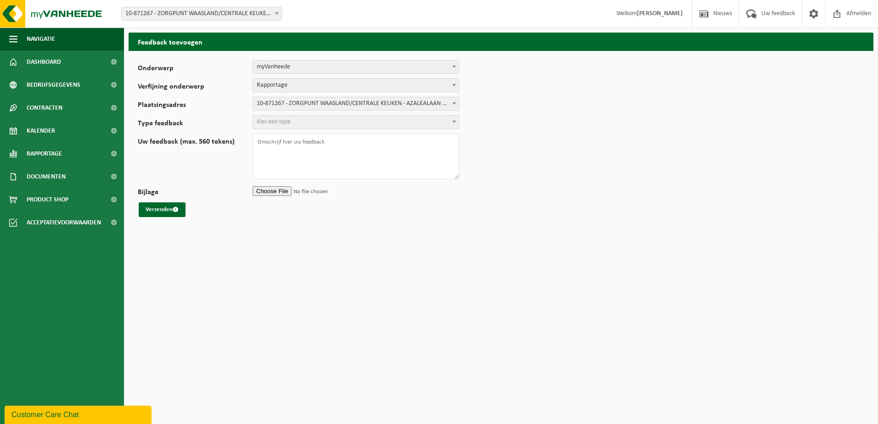
click at [457, 121] on span at bounding box center [454, 122] width 9 height 12
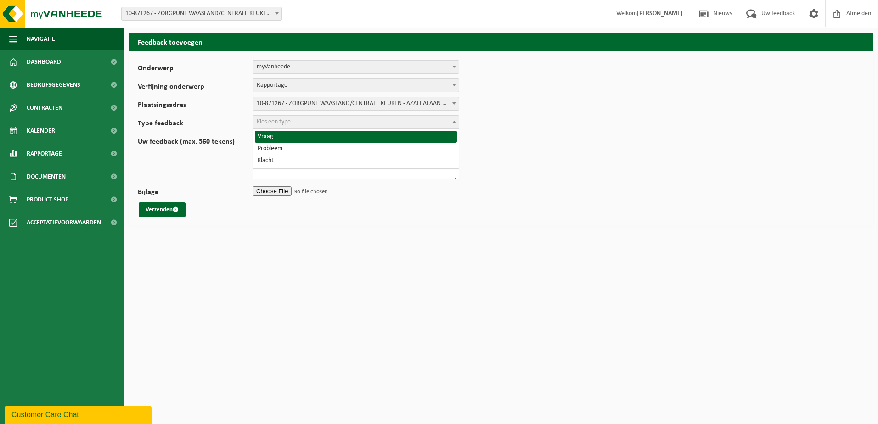
select select "QUE"
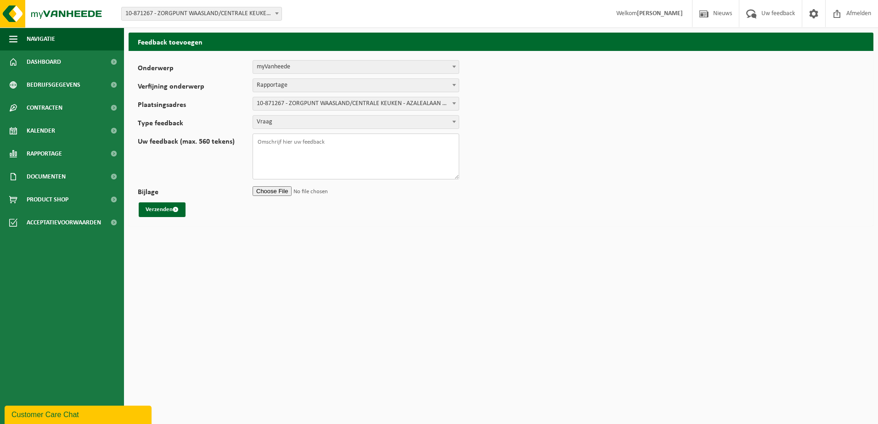
click at [264, 146] on textarea "Uw feedback (max. 560 tekens)" at bounding box center [356, 157] width 207 height 46
type textarea "Is het mogelijk ook ZPW/ De Plataan en DC De Schutterij toe te voegen? Dit voor…"
click at [278, 192] on input "Bijlage" at bounding box center [356, 191] width 207 height 14
click at [164, 206] on button "Verzenden" at bounding box center [162, 210] width 47 height 15
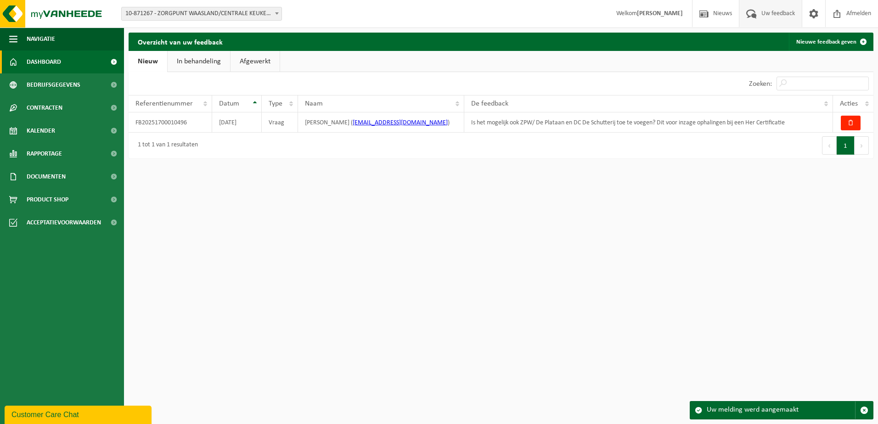
click at [40, 64] on span "Dashboard" at bounding box center [44, 62] width 34 height 23
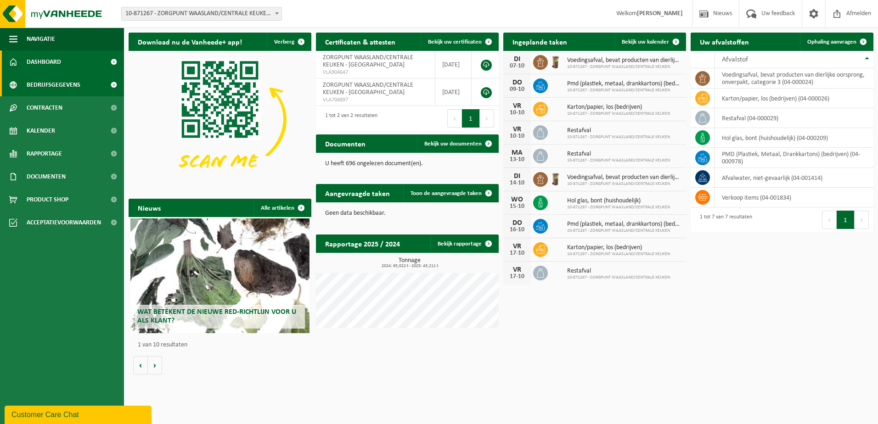
click at [43, 84] on span "Bedrijfsgegevens" at bounding box center [54, 84] width 54 height 23
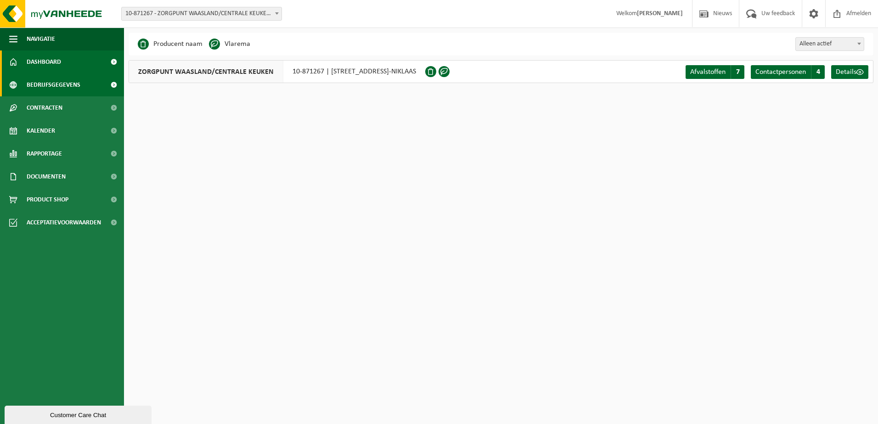
click at [52, 60] on span "Dashboard" at bounding box center [44, 62] width 34 height 23
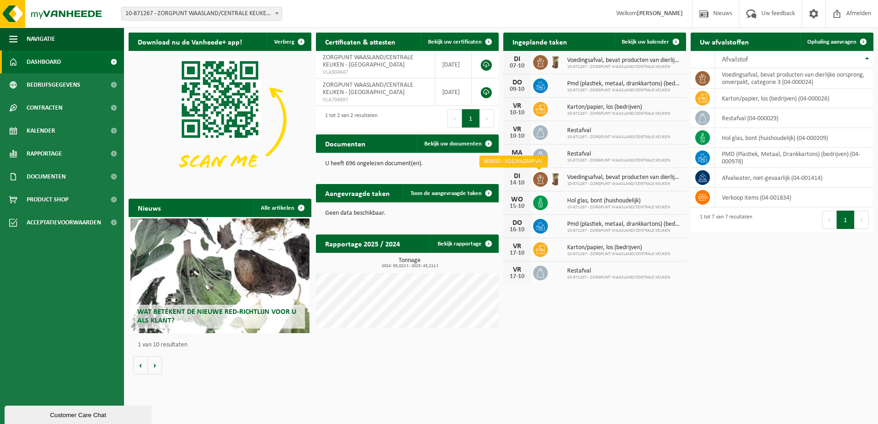
click at [541, 181] on icon at bounding box center [540, 179] width 9 height 9
click at [707, 80] on icon at bounding box center [702, 78] width 9 height 9
drag, startPoint x: 707, startPoint y: 80, endPoint x: 768, endPoint y: 87, distance: 61.1
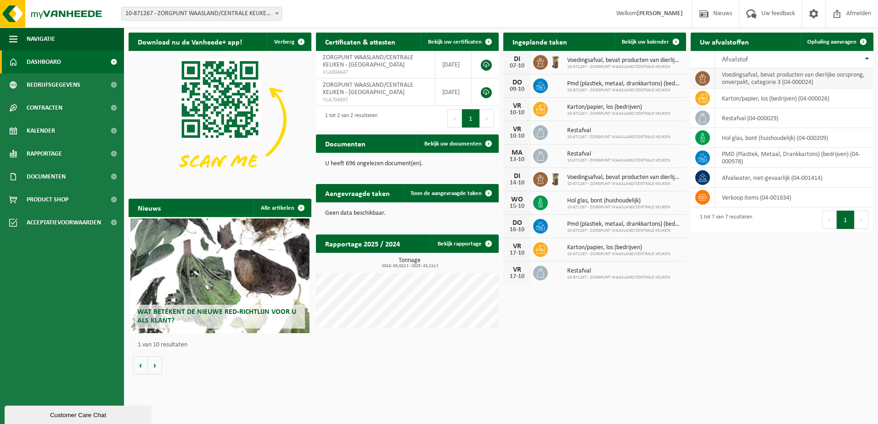
click at [768, 87] on td "voedingsafval, bevat producten van dierlijke oorsprong, onverpakt, categorie 3 …" at bounding box center [794, 78] width 158 height 20
click at [770, 82] on td "voedingsafval, bevat producten van dierlijke oorsprong, onverpakt, categorie 3 …" at bounding box center [794, 78] width 158 height 20
drag, startPoint x: 712, startPoint y: 364, endPoint x: 707, endPoint y: 350, distance: 15.0
click at [709, 353] on div "Download nu de Vanheede+ app! Verberg Certificaten & attesten Bekijk uw certifi…" at bounding box center [501, 203] width 750 height 351
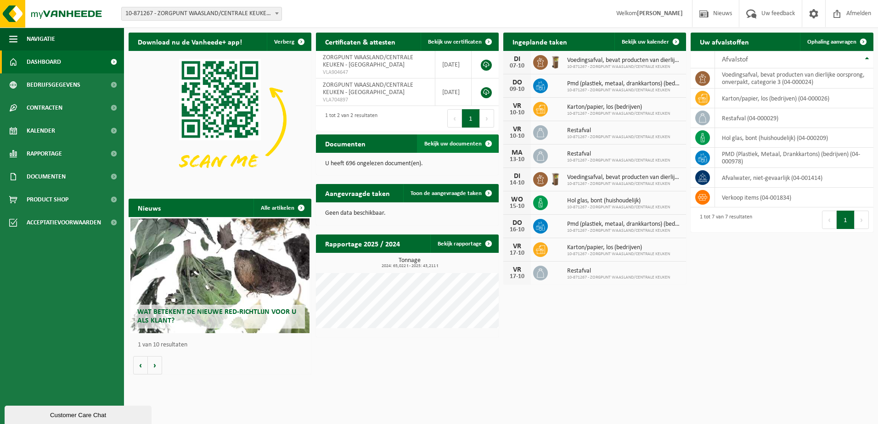
click at [453, 145] on span "Bekijk uw documenten" at bounding box center [452, 144] width 57 height 6
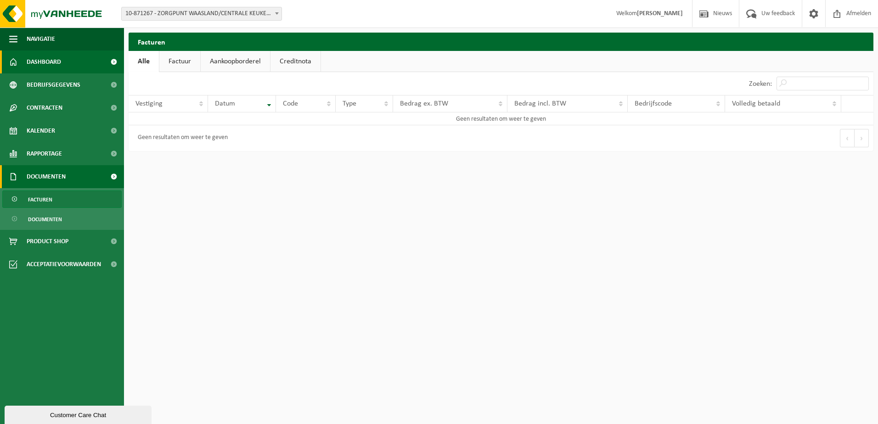
click at [38, 56] on span "Dashboard" at bounding box center [44, 62] width 34 height 23
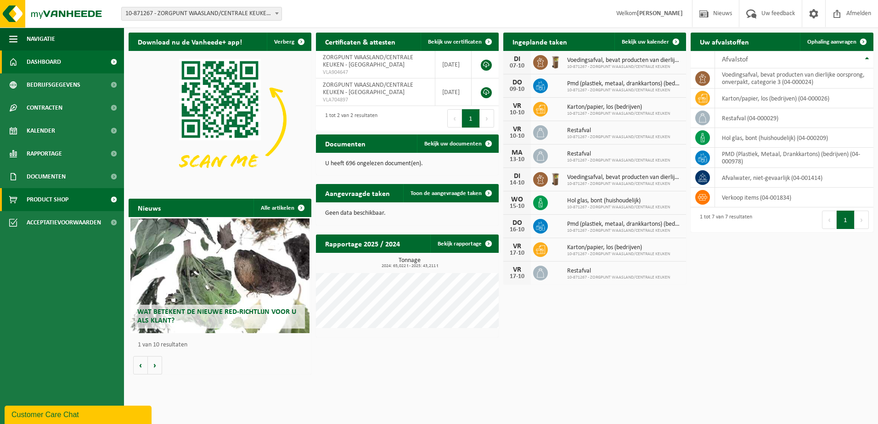
click at [30, 200] on span "Product Shop" at bounding box center [48, 199] width 42 height 23
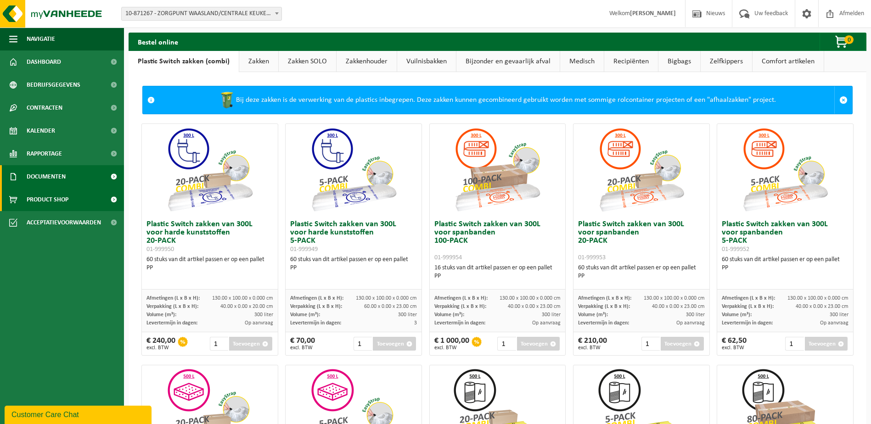
click at [35, 176] on span "Documenten" at bounding box center [46, 176] width 39 height 23
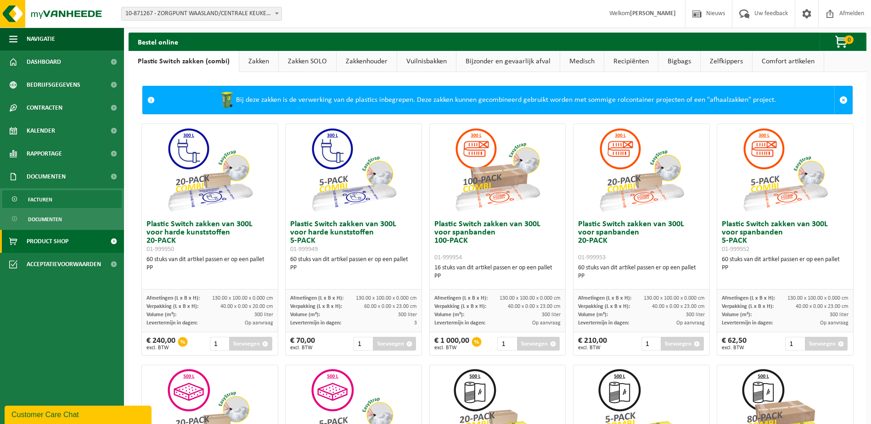
click at [39, 201] on span "Facturen" at bounding box center [40, 199] width 24 height 17
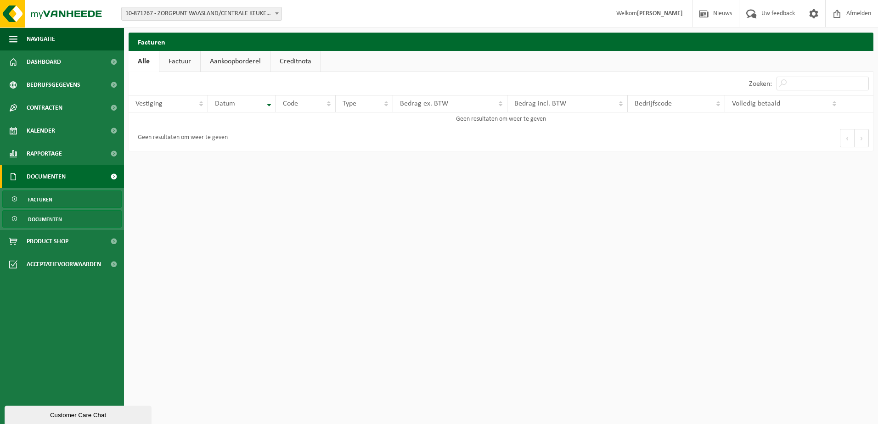
click at [40, 217] on span "Documenten" at bounding box center [45, 219] width 34 height 17
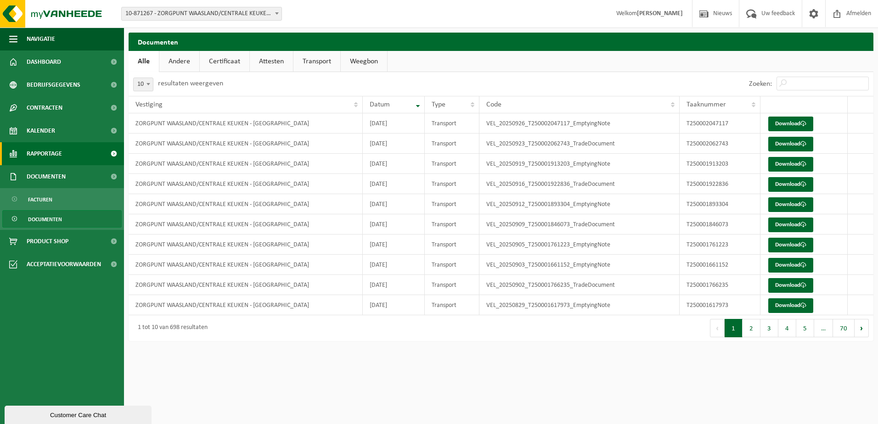
click at [43, 151] on span "Rapportage" at bounding box center [44, 153] width 35 height 23
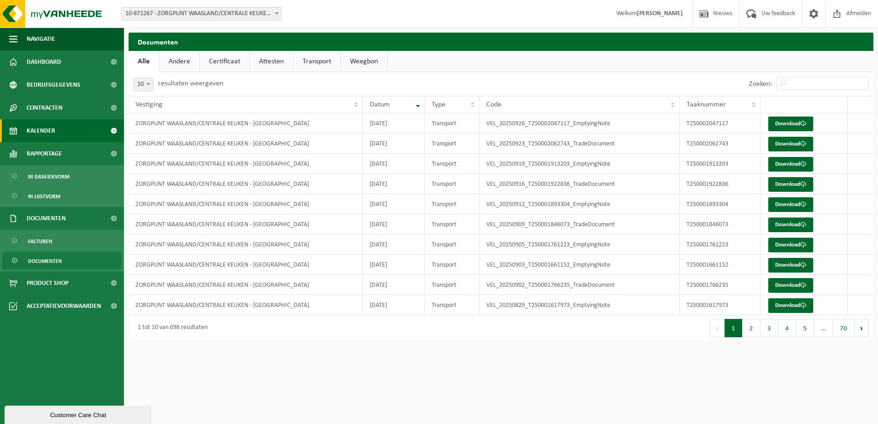
click at [42, 130] on span "Kalender" at bounding box center [41, 130] width 28 height 23
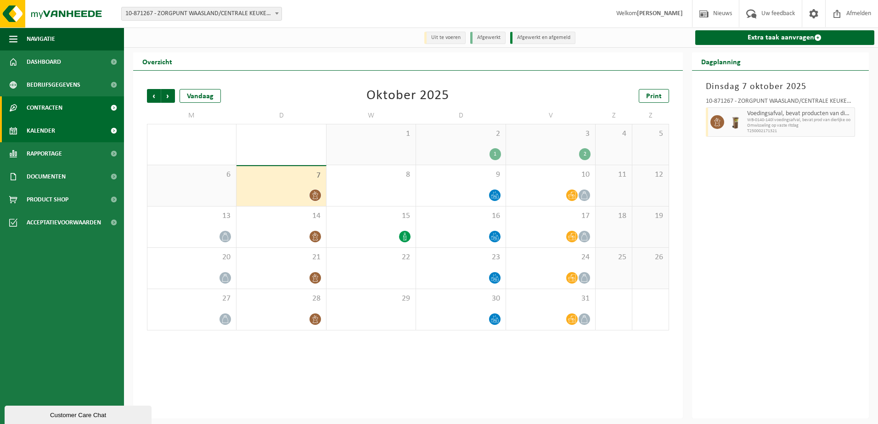
click at [28, 108] on span "Contracten" at bounding box center [45, 107] width 36 height 23
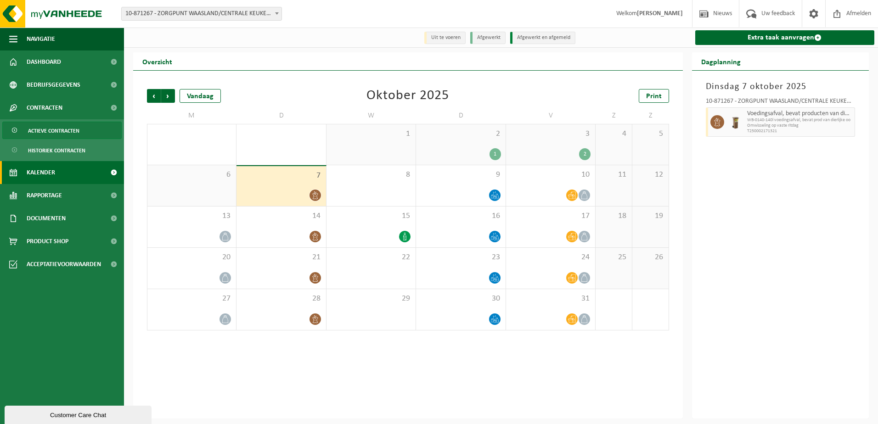
click at [53, 131] on span "Actieve contracten" at bounding box center [53, 130] width 51 height 17
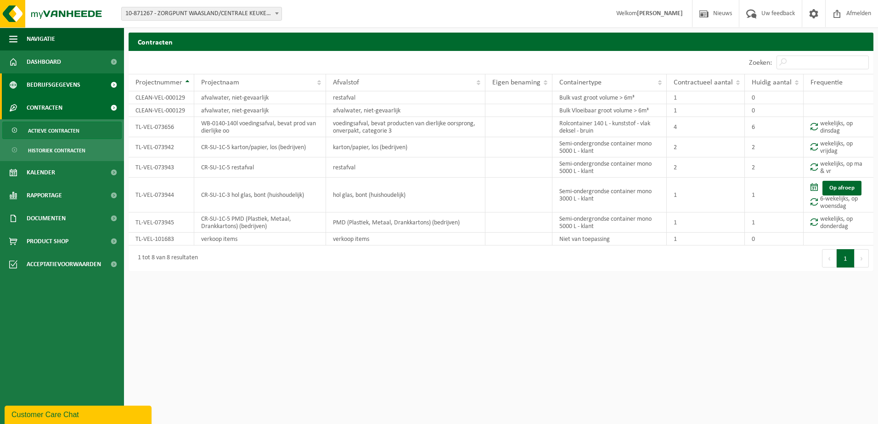
click at [55, 85] on span "Bedrijfsgegevens" at bounding box center [54, 84] width 54 height 23
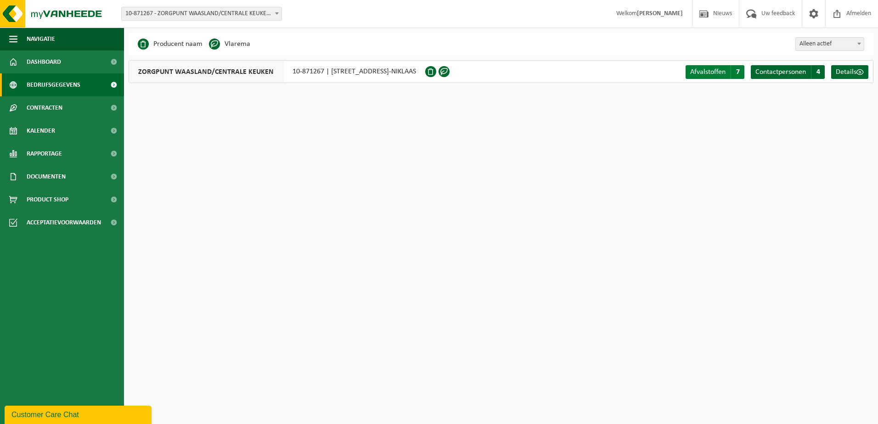
click at [701, 73] on span "Afvalstoffen" at bounding box center [707, 71] width 35 height 7
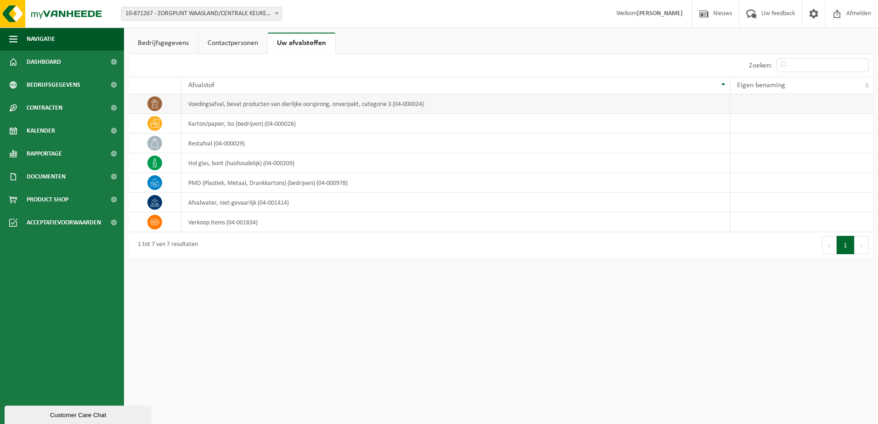
click at [152, 107] on icon at bounding box center [154, 103] width 9 height 9
drag, startPoint x: 152, startPoint y: 107, endPoint x: 233, endPoint y: 106, distance: 80.4
click at [233, 106] on td "voedingsafval, bevat producten van dierlijke oorsprong, onverpakt, categorie 3 …" at bounding box center [455, 104] width 549 height 20
click at [756, 90] on th "Eigen benaming" at bounding box center [801, 85] width 143 height 17
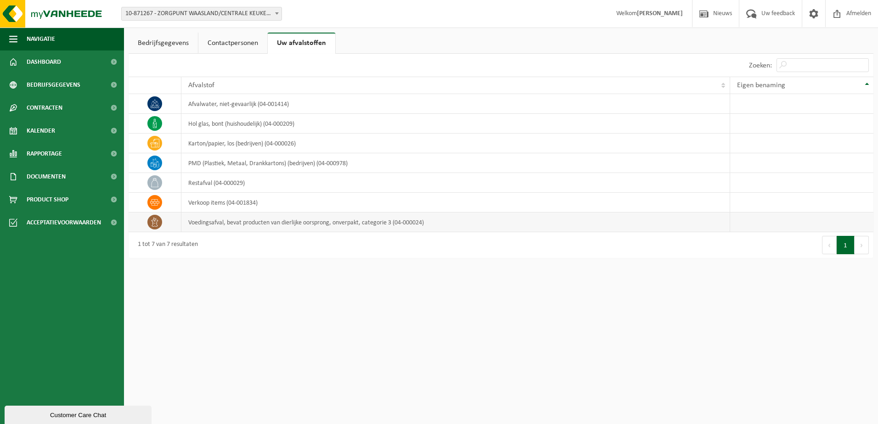
click at [224, 224] on td "voedingsafval, bevat producten van dierlijke oorsprong, onverpakt, categorie 3 …" at bounding box center [455, 223] width 549 height 20
click at [153, 220] on icon at bounding box center [154, 222] width 9 height 9
click at [238, 228] on td "voedingsafval, bevat producten van dierlijke oorsprong, onverpakt, categorie 3 …" at bounding box center [455, 223] width 549 height 20
drag, startPoint x: 238, startPoint y: 228, endPoint x: 299, endPoint y: 250, distance: 65.1
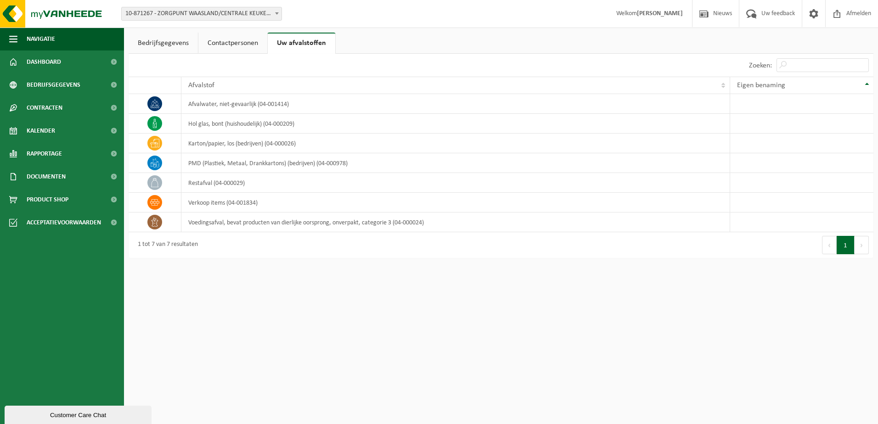
click at [299, 250] on div "1 tot 7 van 7 resultaten" at bounding box center [315, 245] width 373 height 26
click at [26, 64] on link "Dashboard" at bounding box center [62, 62] width 124 height 23
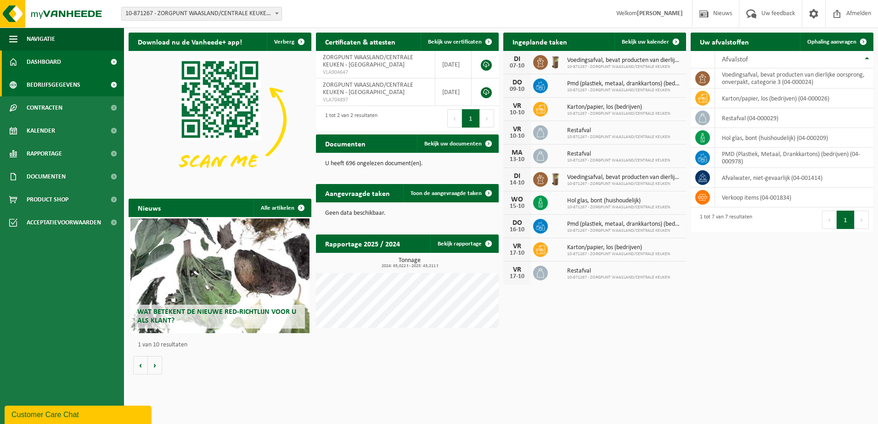
click at [45, 85] on span "Bedrijfsgegevens" at bounding box center [54, 84] width 54 height 23
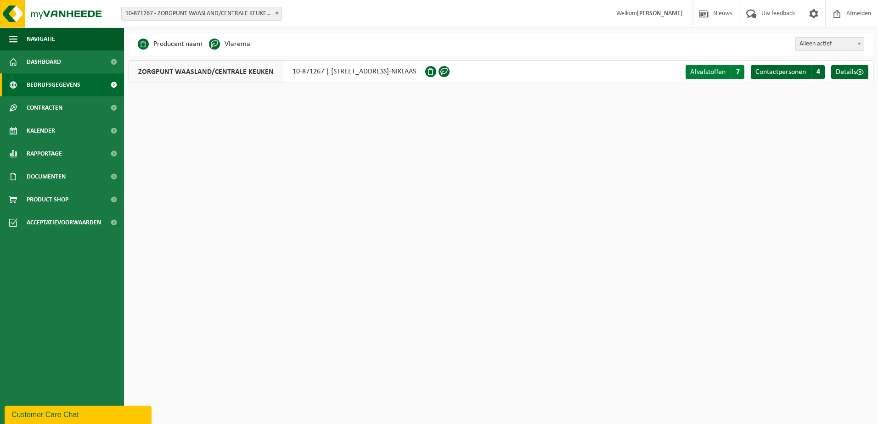
click at [711, 73] on span "Afvalstoffen" at bounding box center [707, 71] width 35 height 7
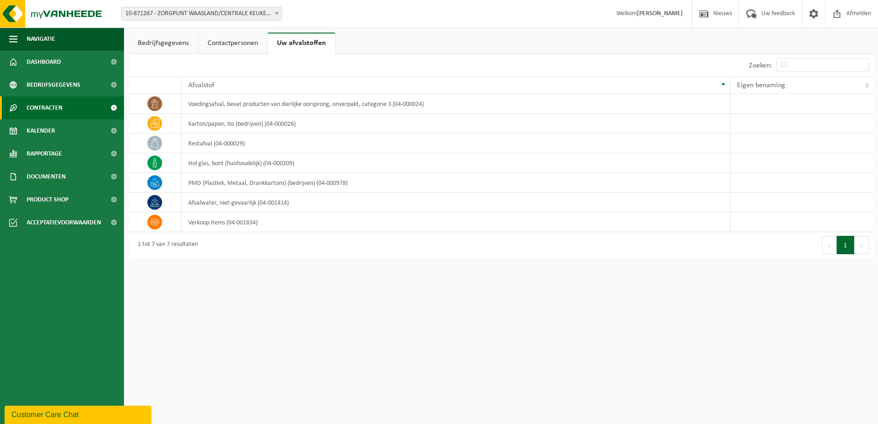
click at [33, 110] on span "Contracten" at bounding box center [45, 107] width 36 height 23
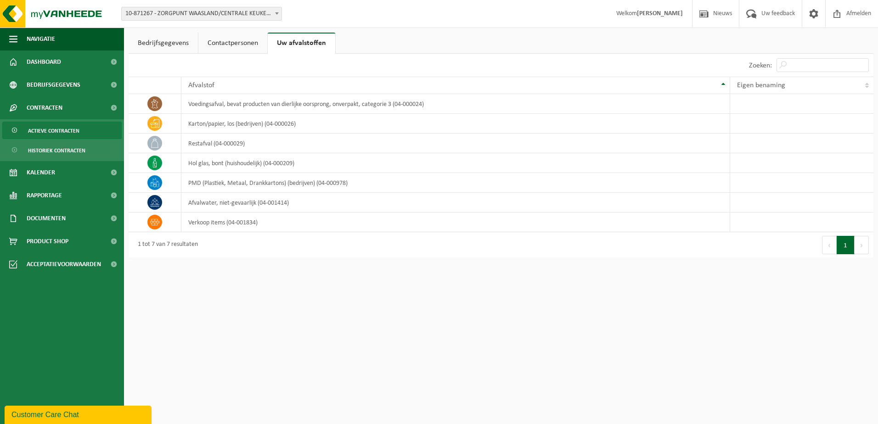
click at [39, 129] on span "Actieve contracten" at bounding box center [53, 130] width 51 height 17
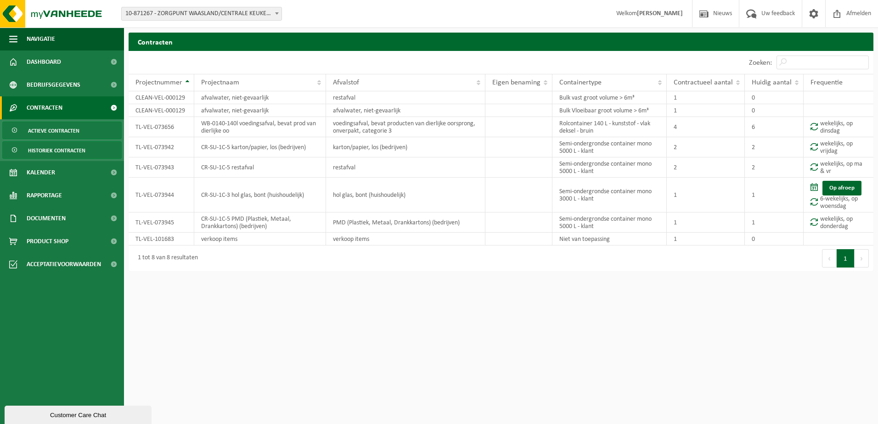
click at [76, 142] on span "Historiek contracten" at bounding box center [56, 150] width 57 height 17
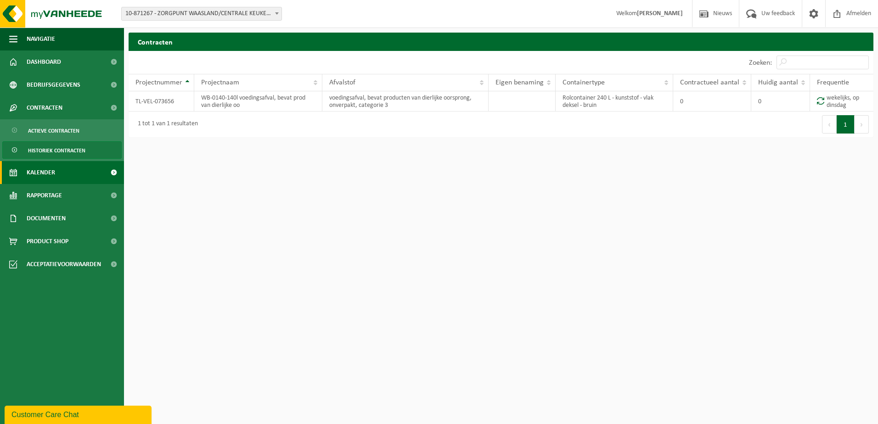
click at [56, 175] on link "Kalender" at bounding box center [62, 172] width 124 height 23
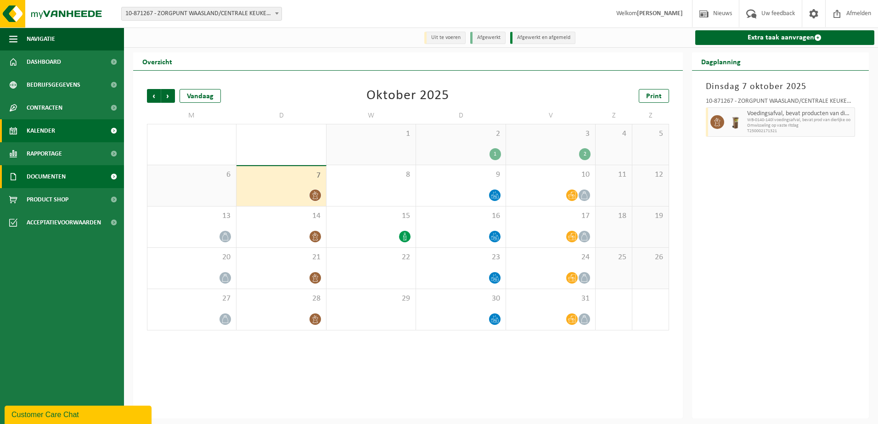
click at [56, 177] on span "Documenten" at bounding box center [46, 176] width 39 height 23
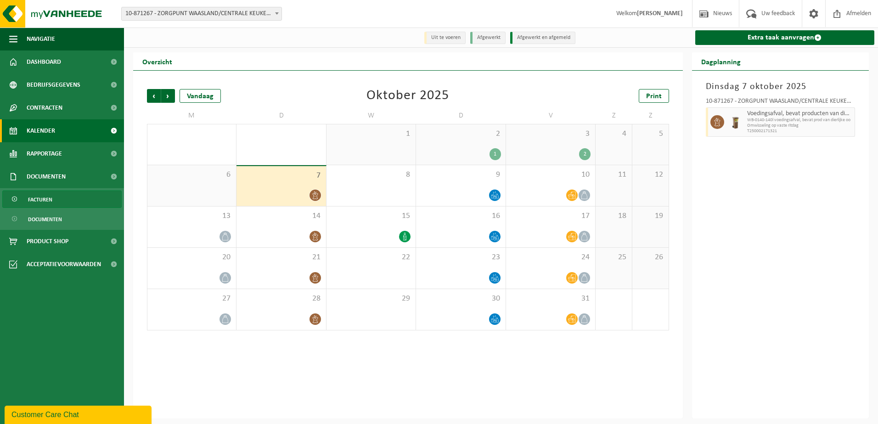
click at [43, 201] on span "Facturen" at bounding box center [40, 199] width 24 height 17
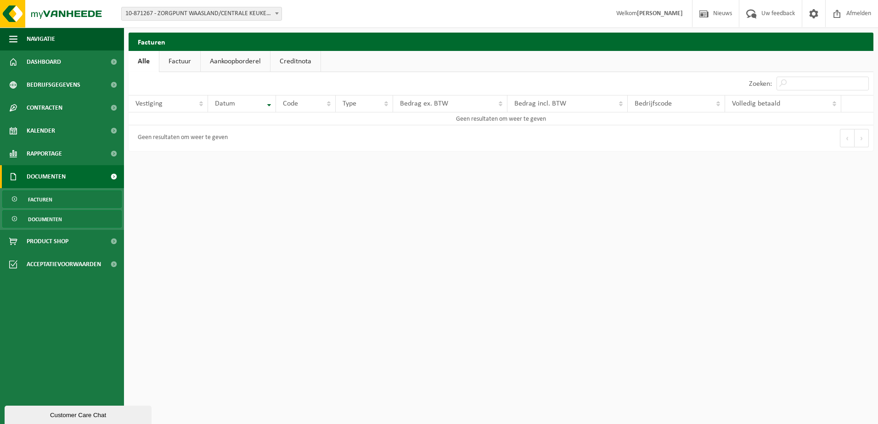
click at [43, 219] on span "Documenten" at bounding box center [45, 219] width 34 height 17
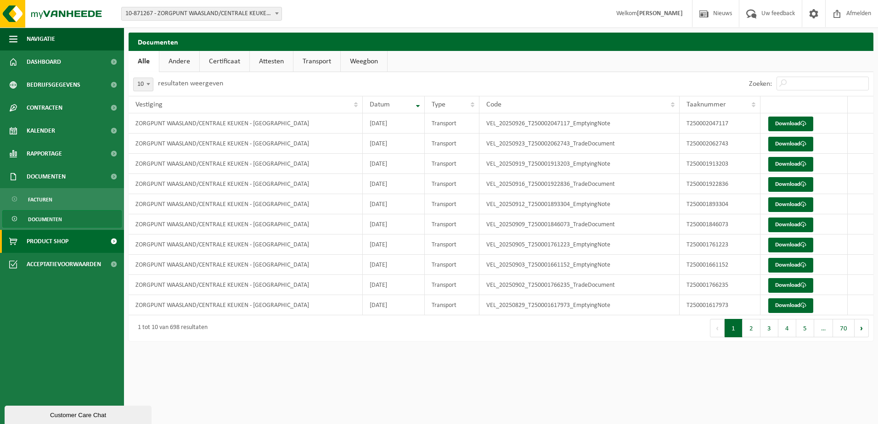
click at [44, 241] on span "Product Shop" at bounding box center [48, 241] width 42 height 23
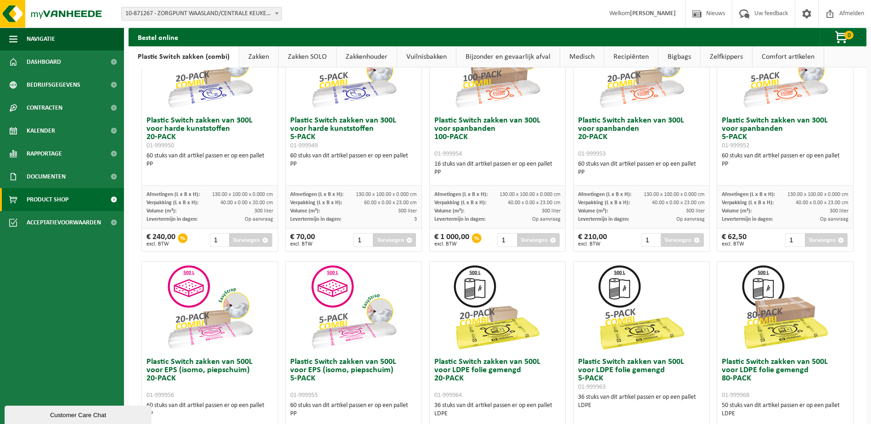
scroll to position [70, 0]
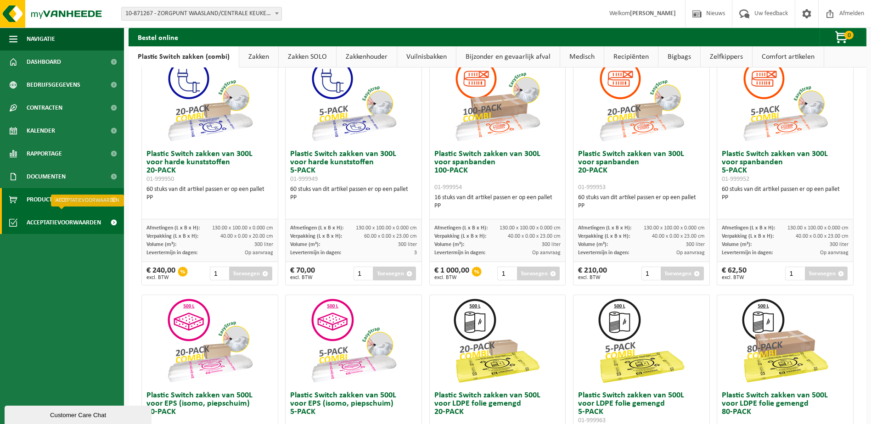
click at [42, 220] on span "Acceptatievoorwaarden" at bounding box center [64, 222] width 74 height 23
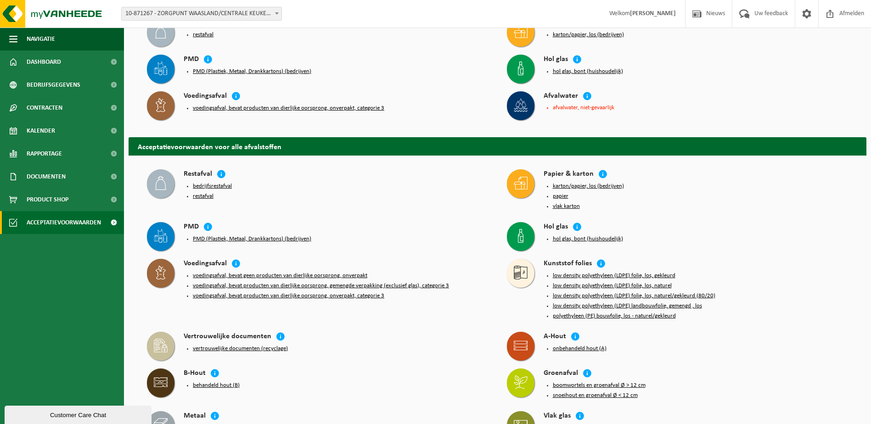
scroll to position [46, 0]
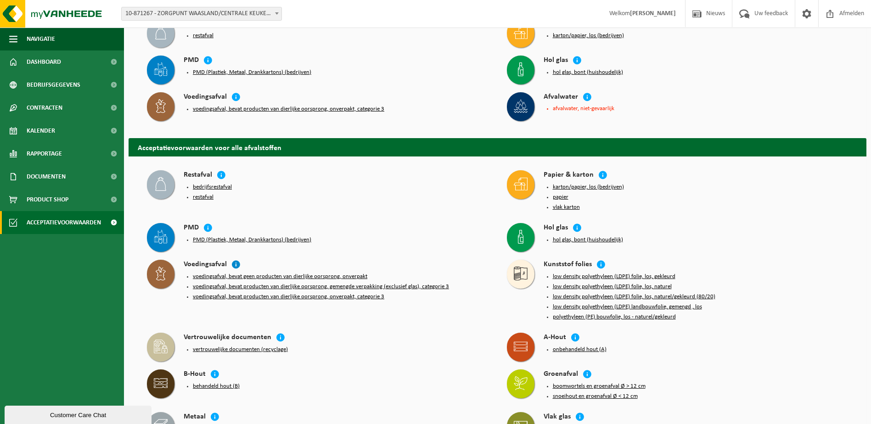
click at [238, 262] on icon at bounding box center [235, 264] width 9 height 9
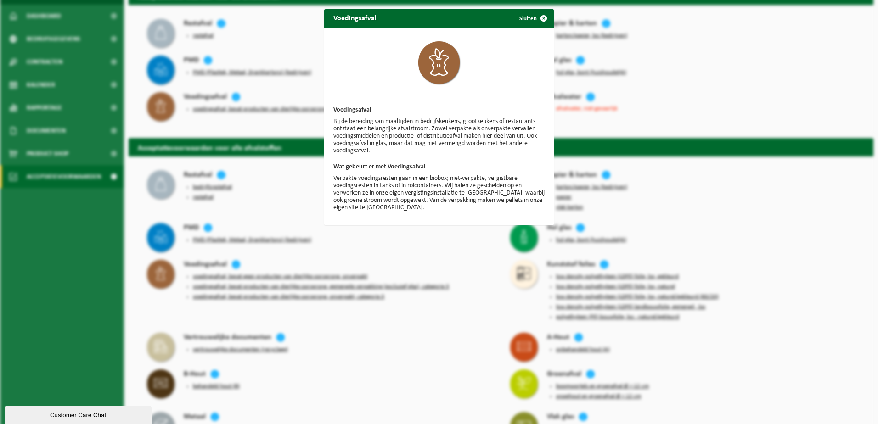
drag, startPoint x: 543, startPoint y: 17, endPoint x: 534, endPoint y: 40, distance: 25.4
click at [543, 17] on span "button" at bounding box center [544, 18] width 18 height 18
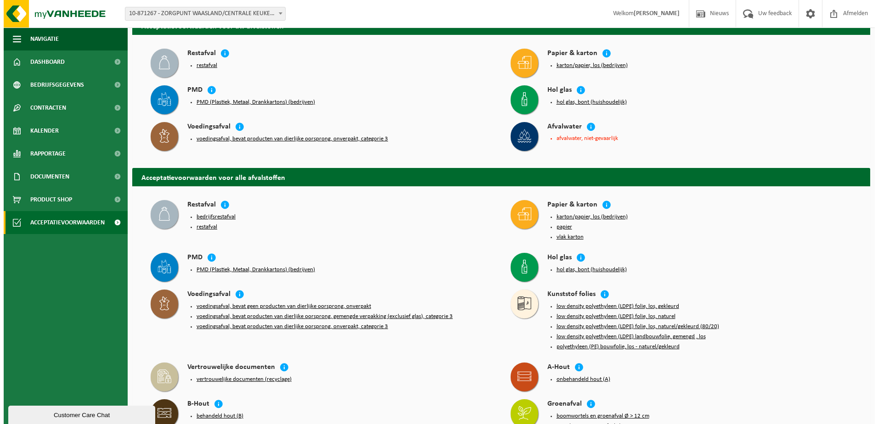
scroll to position [0, 0]
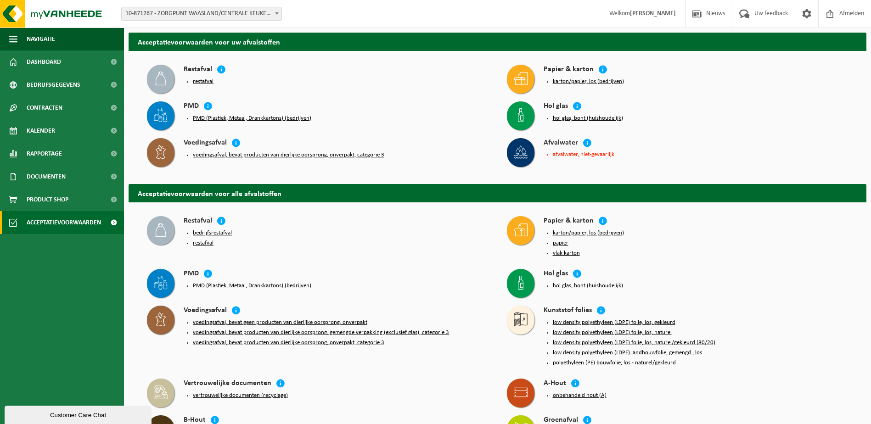
click at [246, 339] on button "voedingsafval, bevat producten van dierlijke oorsprong, onverpakt, categorie 3" at bounding box center [289, 342] width 192 height 7
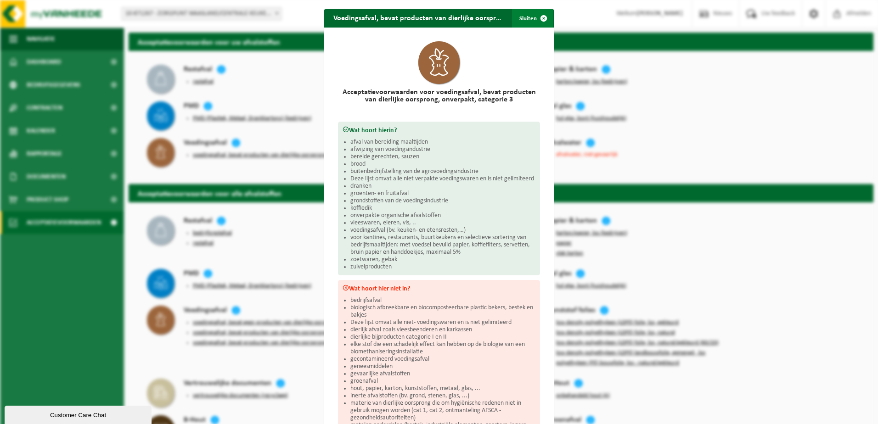
click at [540, 16] on span "button" at bounding box center [544, 18] width 18 height 18
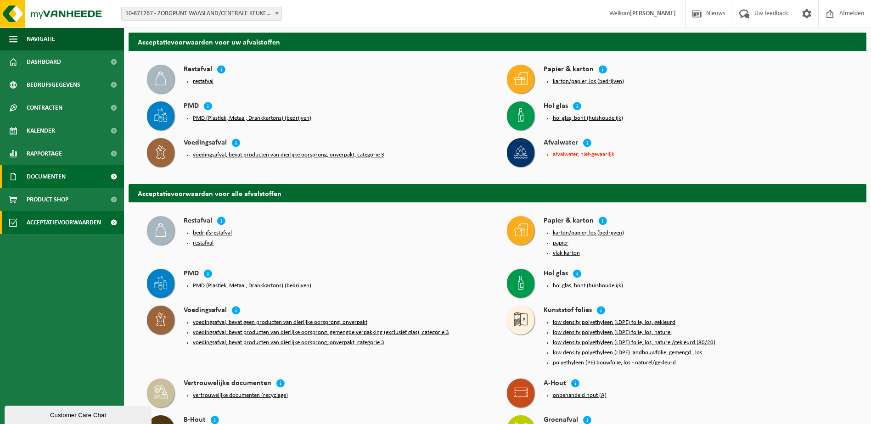
click at [51, 180] on span "Documenten" at bounding box center [46, 176] width 39 height 23
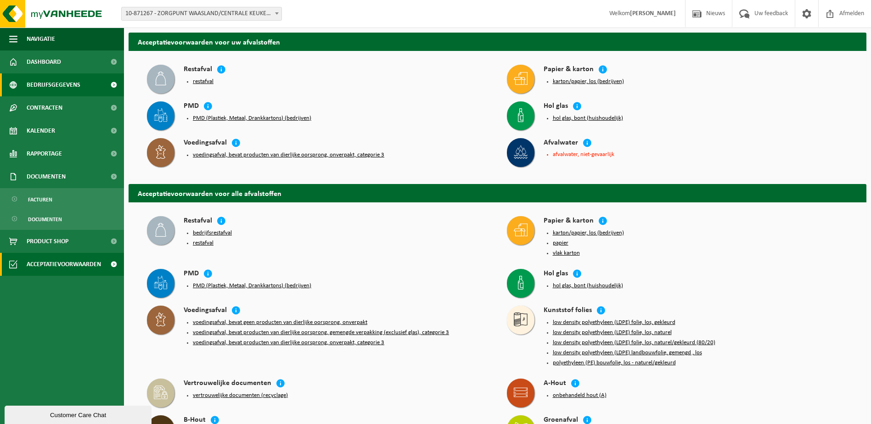
click at [39, 89] on span "Bedrijfsgegevens" at bounding box center [54, 84] width 54 height 23
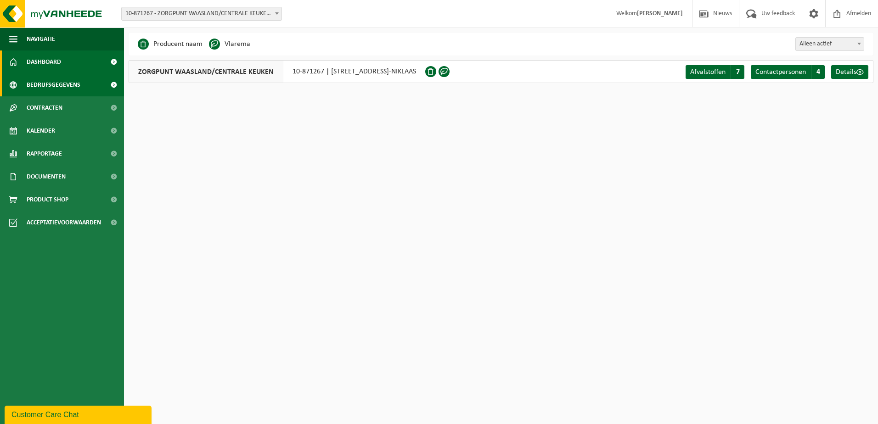
click at [55, 62] on span "Dashboard" at bounding box center [44, 62] width 34 height 23
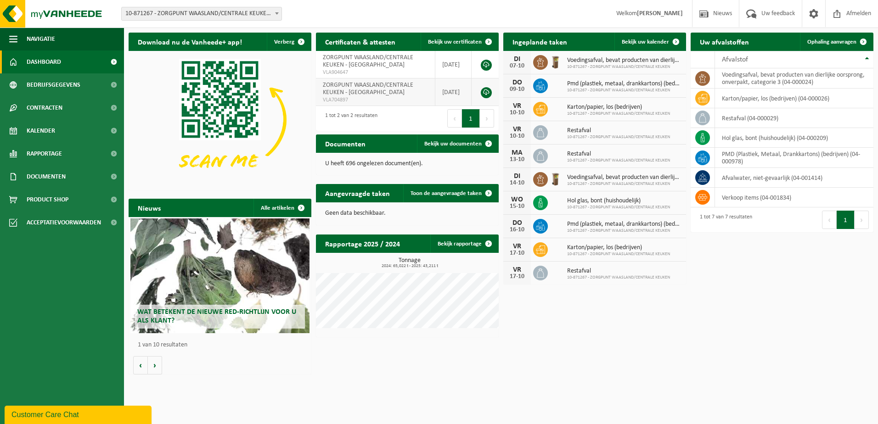
click at [485, 92] on link at bounding box center [486, 92] width 11 height 11
